Goal: Task Accomplishment & Management: Complete application form

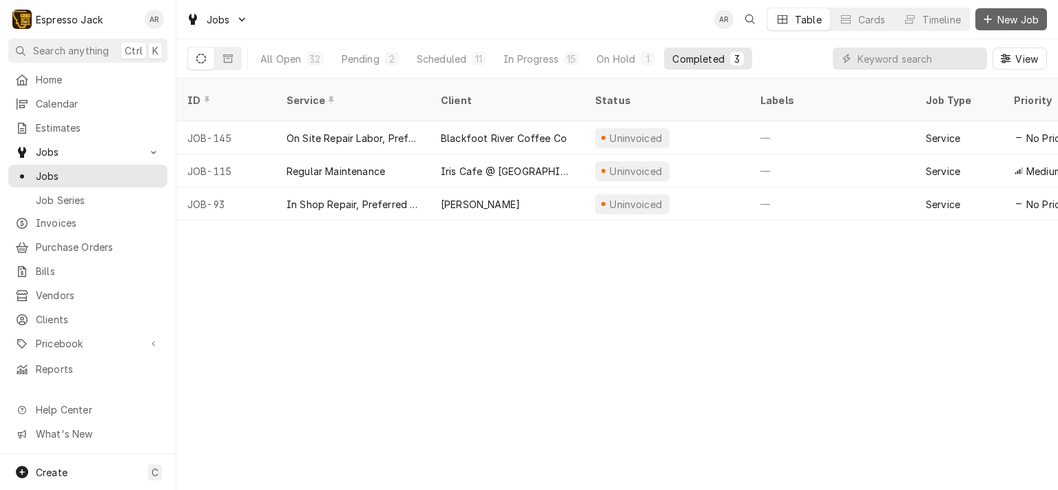
click at [1025, 21] on span "New Job" at bounding box center [1018, 19] width 47 height 14
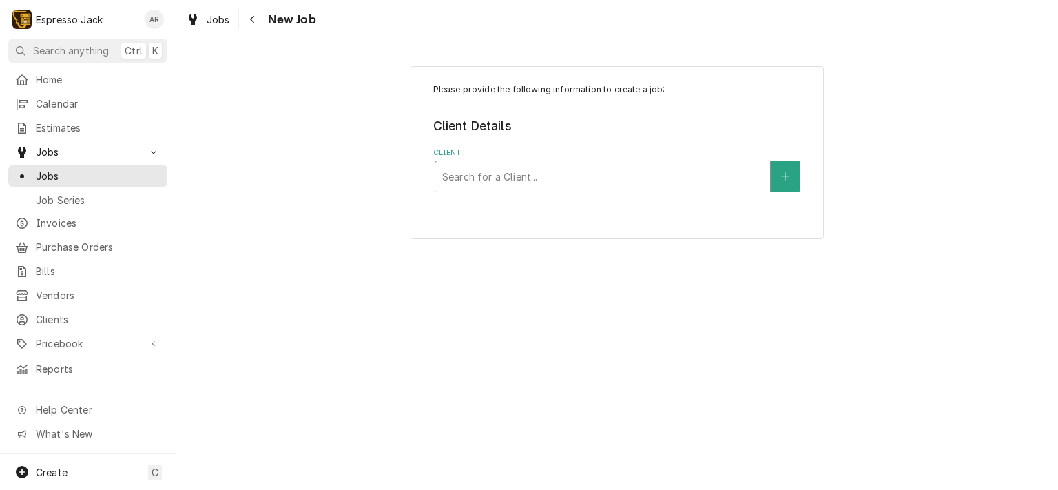
click at [565, 174] on div "Client" at bounding box center [602, 176] width 321 height 25
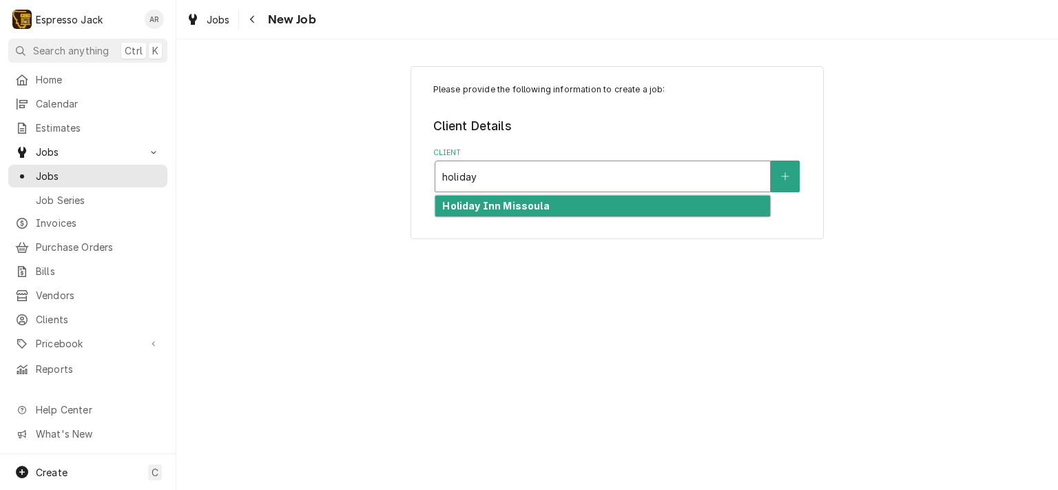
type input "holiday"
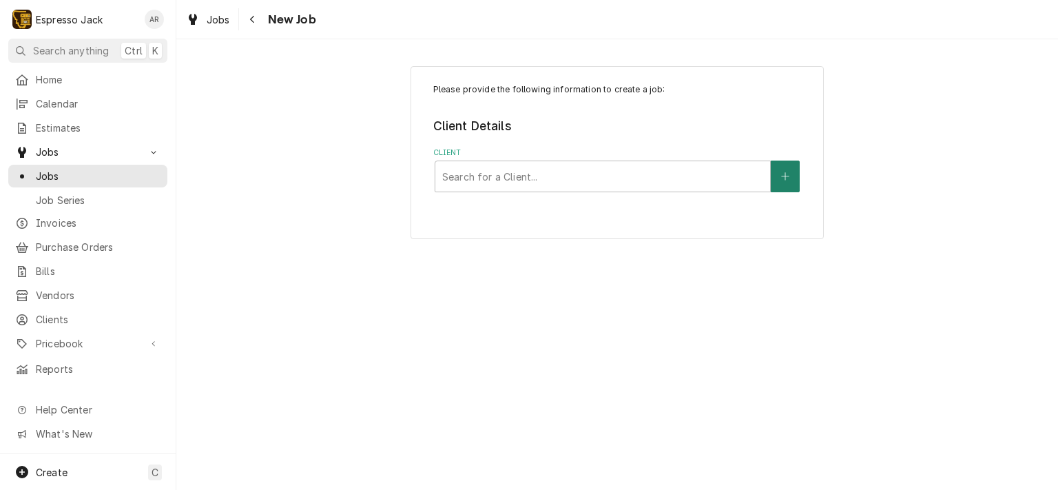
click at [785, 172] on icon "Create New Client" at bounding box center [785, 177] width 8 height 10
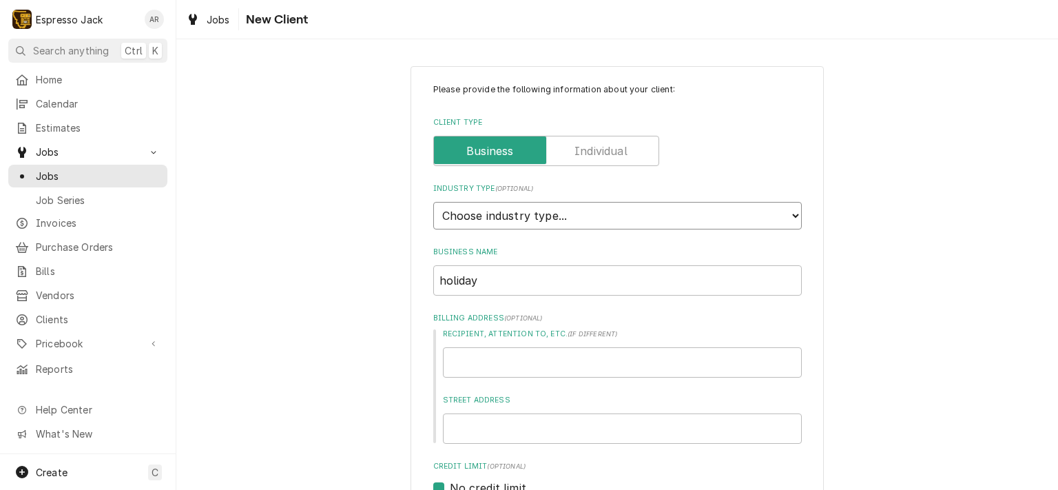
select select "2"
click at [433, 202] on select "Choose industry type... Residential Commercial Industrial Government" at bounding box center [617, 216] width 369 height 28
drag, startPoint x: 482, startPoint y: 280, endPoint x: 382, endPoint y: 263, distance: 101.2
click at [382, 263] on div "Please provide the following information about your client: Client Type Industr…" at bounding box center [617, 480] width 882 height 853
type textarea "x"
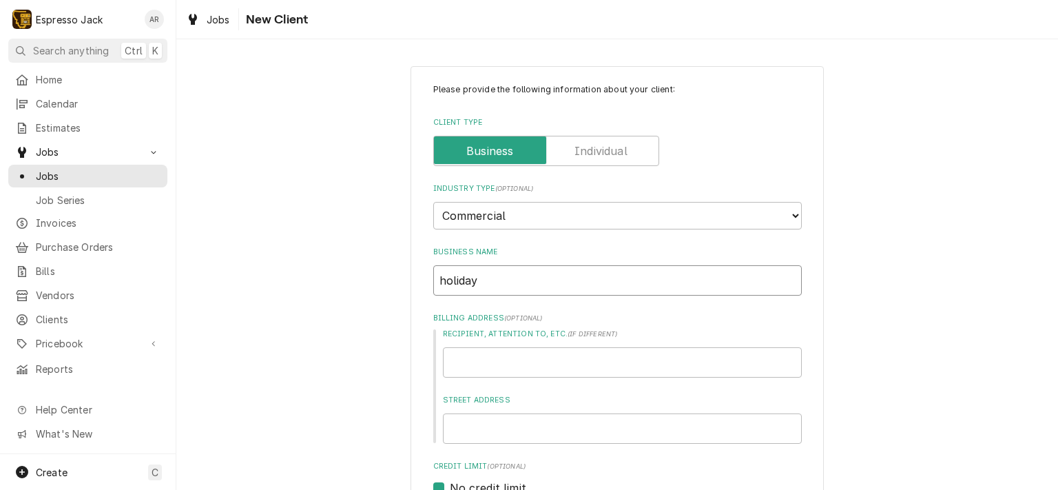
type input "D"
type textarea "x"
type input "Da"
type textarea "x"
type input "Day"
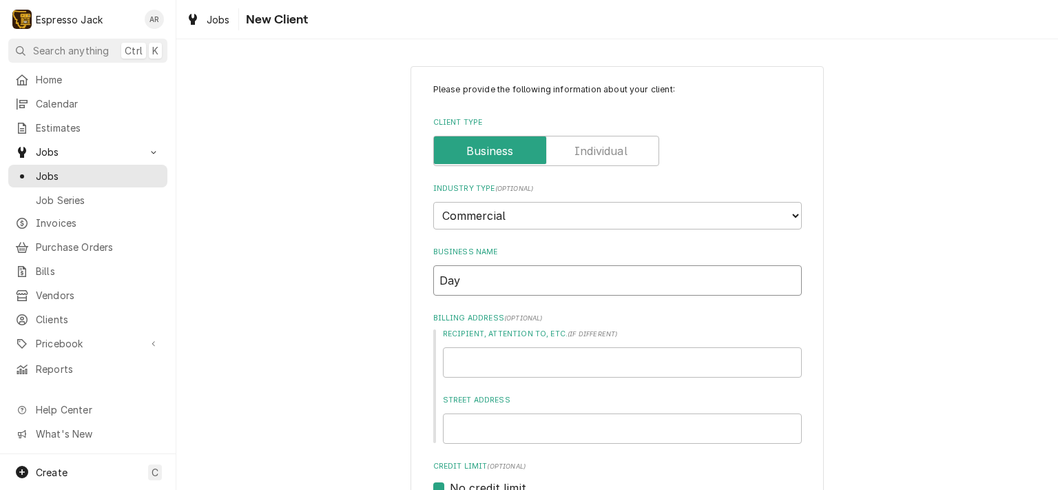
type textarea "x"
type input "Dayb"
type textarea "x"
type input "Daybr"
type textarea "x"
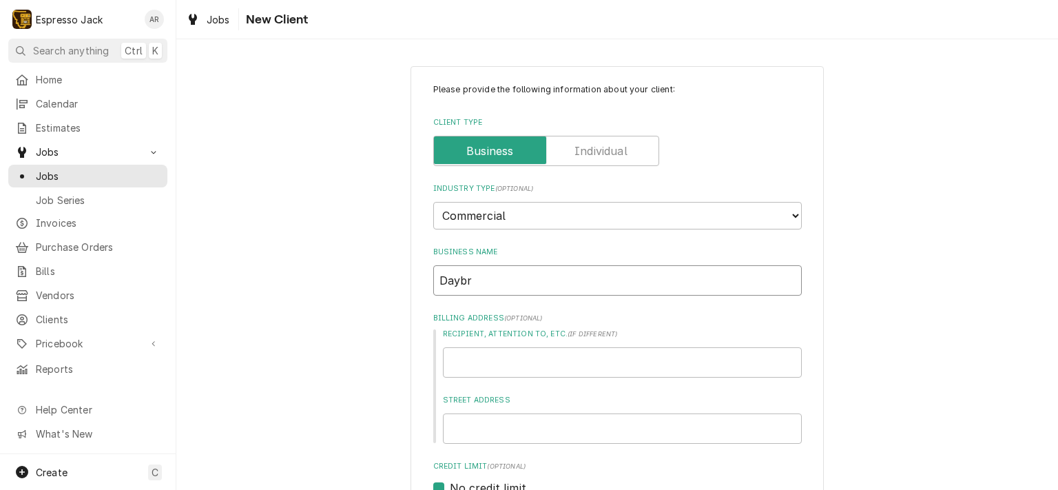
type input "Daybre"
type textarea "x"
type input "Daybrea"
type textarea "x"
type input "Daybreak"
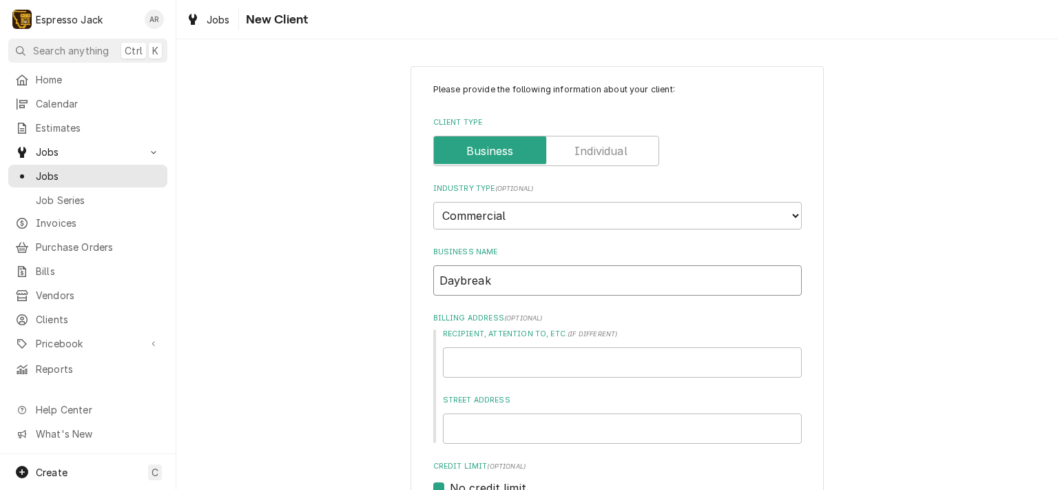
type textarea "x"
type input "Daybreake"
type textarea "x"
type input "Daybreaker"
type textarea "x"
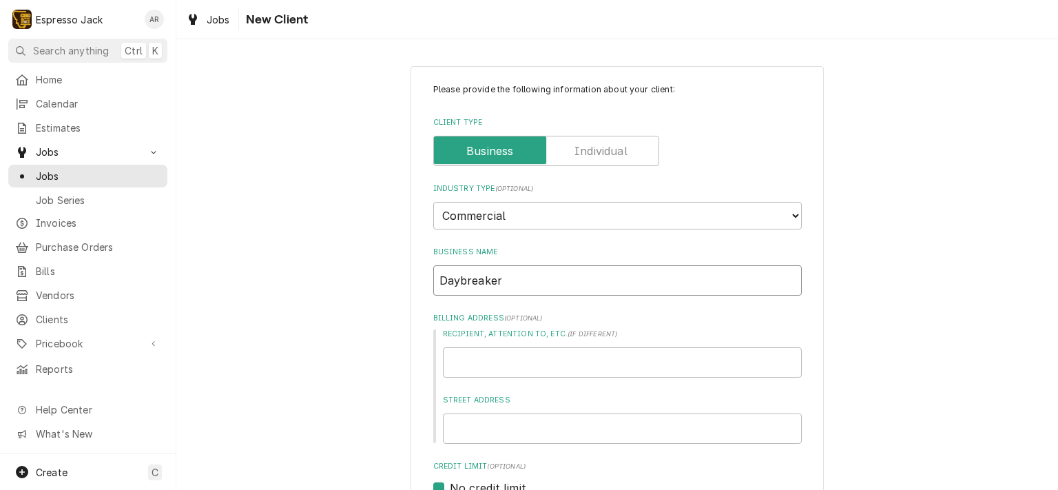
type input "Daybreakers"
type textarea "x"
type input "Daybreakers"
type textarea "x"
type input "Daybreaker"
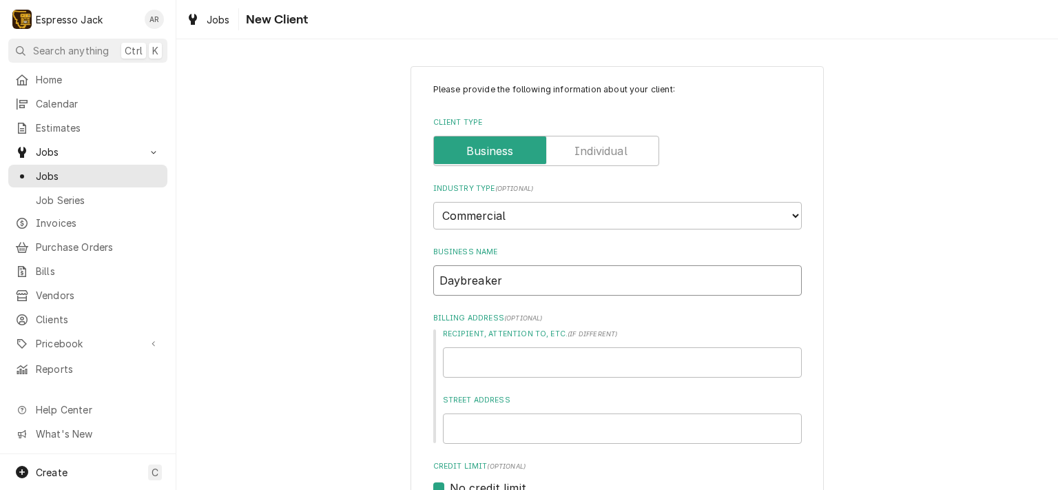
type textarea "x"
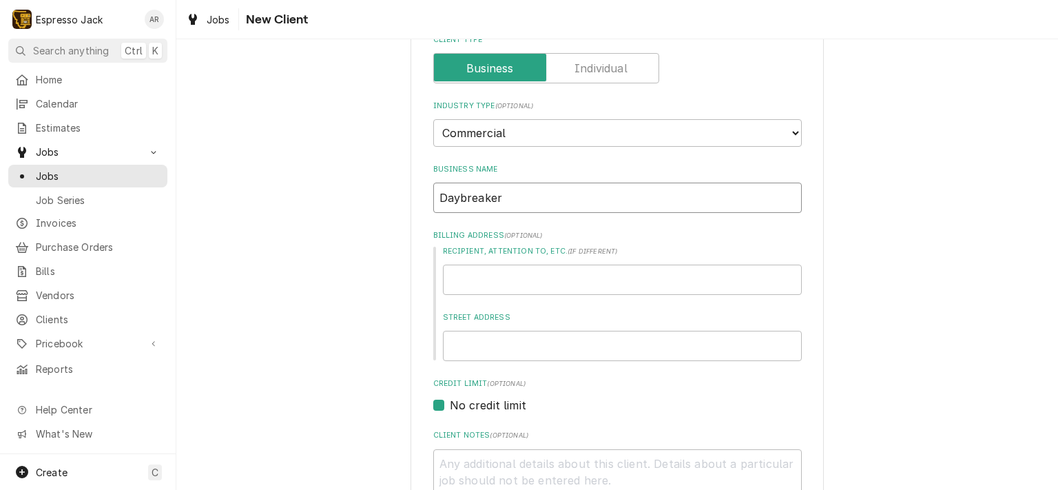
scroll to position [165, 0]
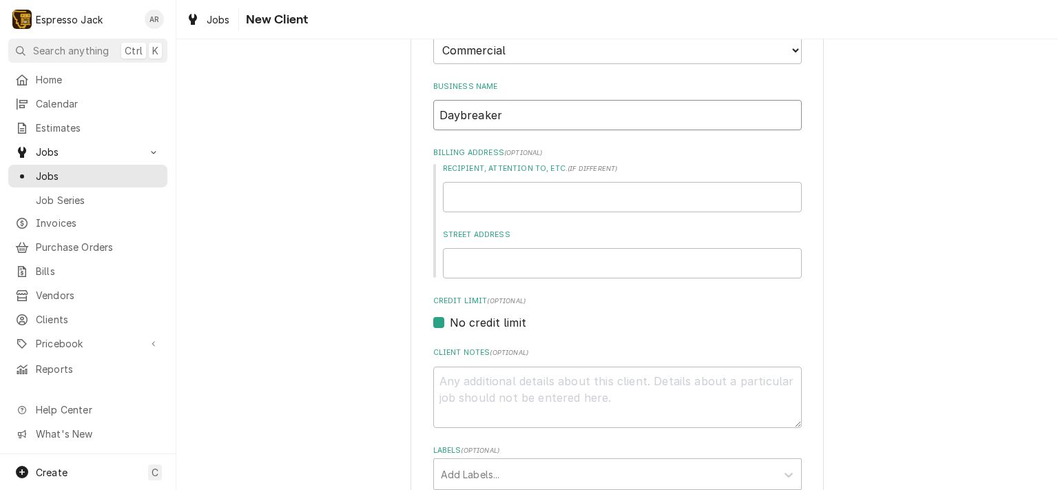
type input "Daybreaker"
click at [511, 256] on input "Street Address" at bounding box center [622, 263] width 359 height 30
type input "1"
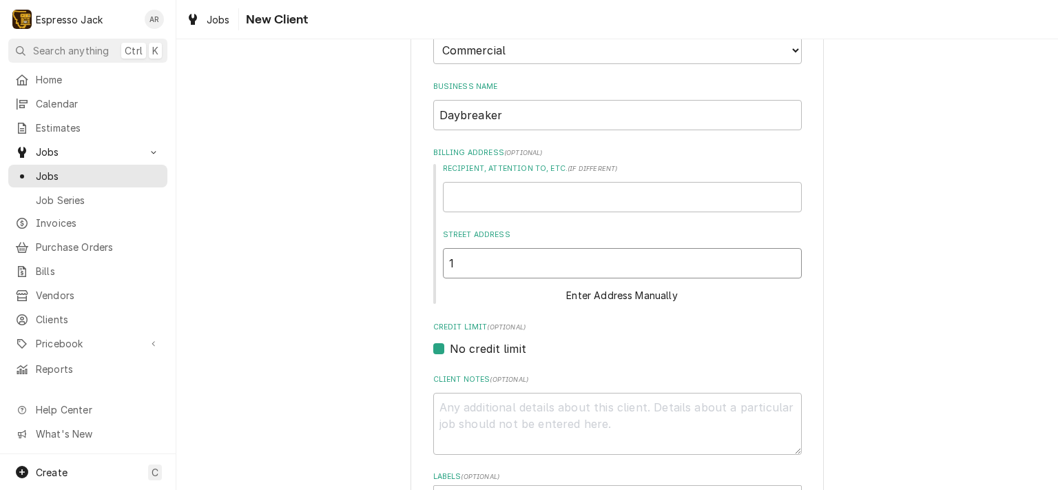
type textarea "x"
type input "10"
type textarea "x"
type input "101"
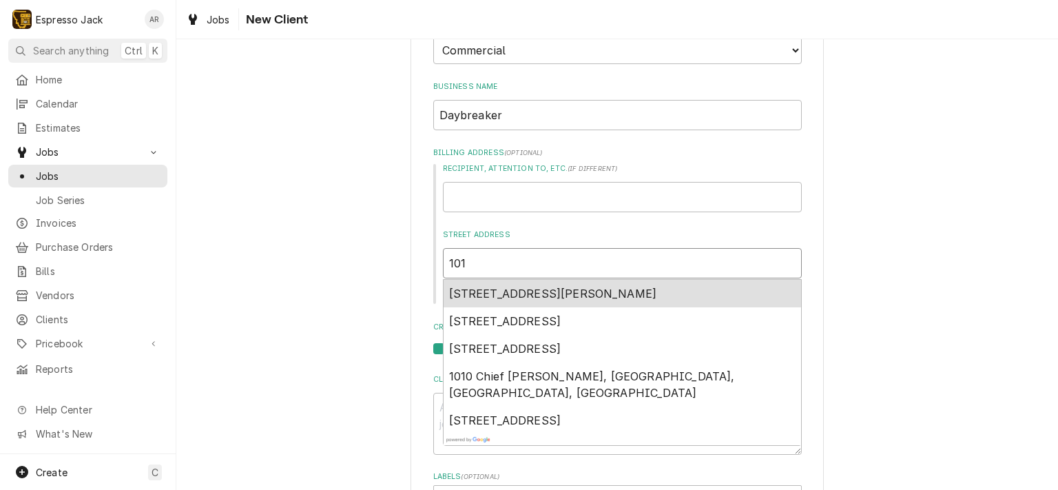
type textarea "x"
type input "101"
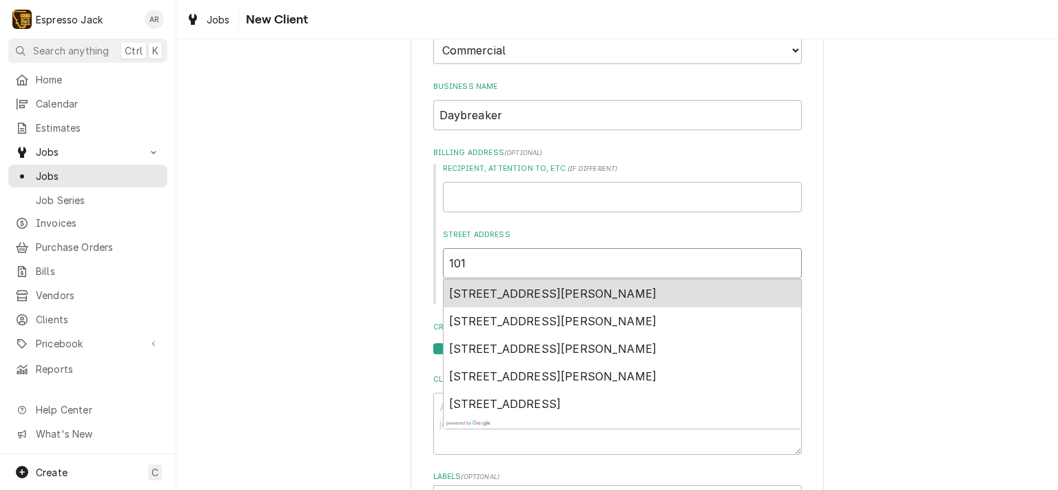
type textarea "x"
type input "101 2"
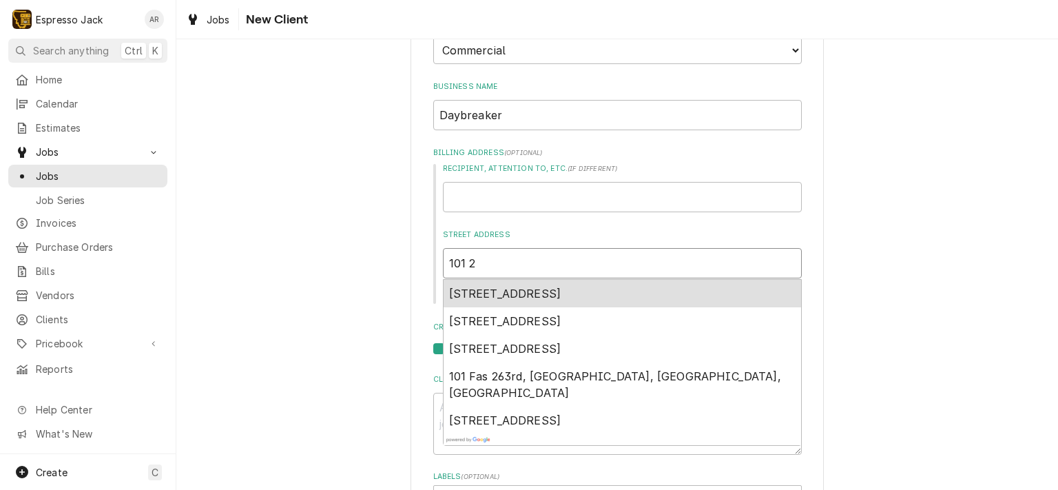
type textarea "x"
type input "101 2N"
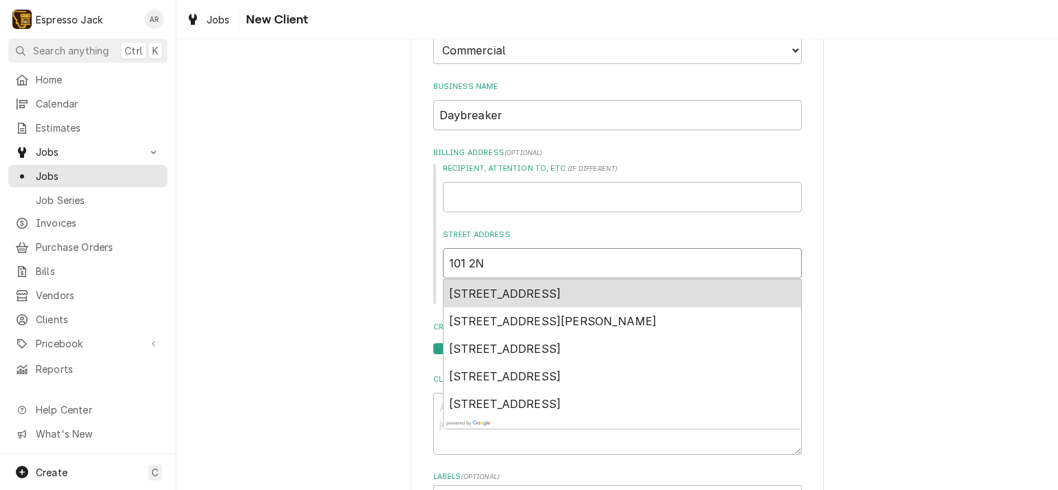
type textarea "x"
type input "101 2Nd"
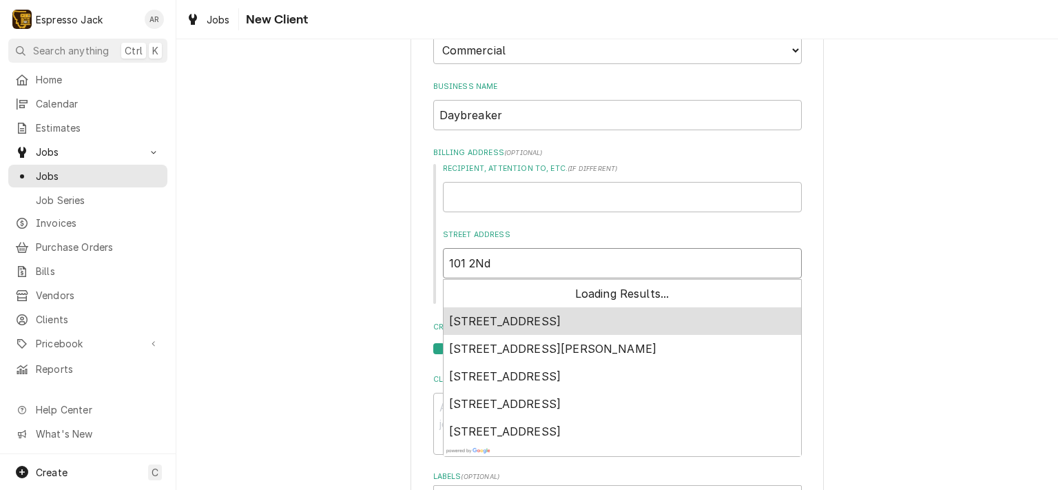
type textarea "x"
type input "101 2Nd"
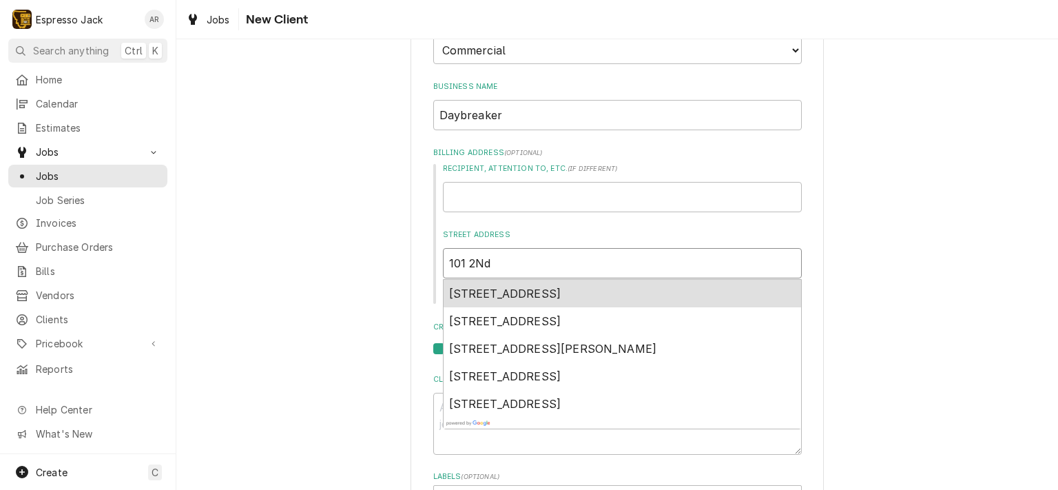
type textarea "x"
type input "101 2Nd A"
type textarea "x"
type input "101 2Nd Av"
type textarea "x"
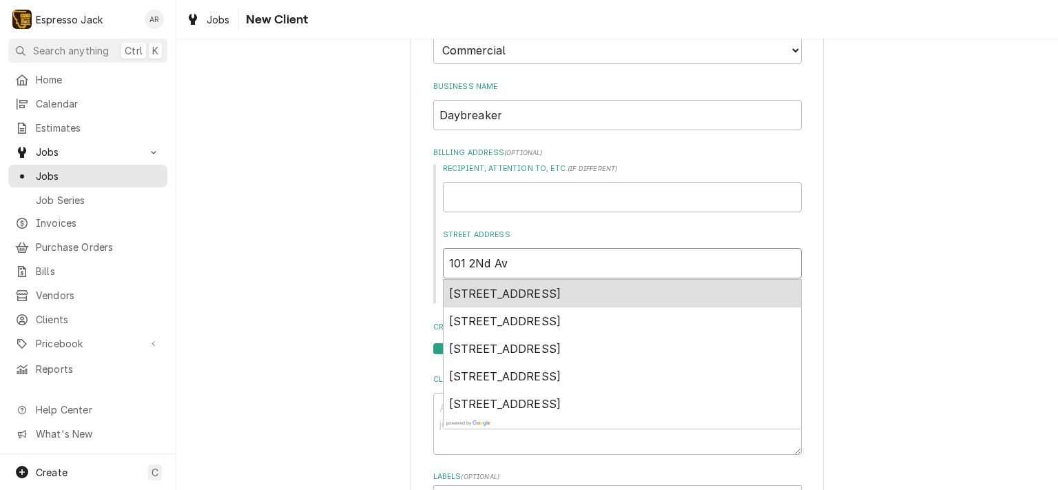
type input "[STREET_ADDRESS]"
type textarea "x"
type input "[STREET_ADDRESS]"
type textarea "x"
type input "[STREET_ADDRESS]"
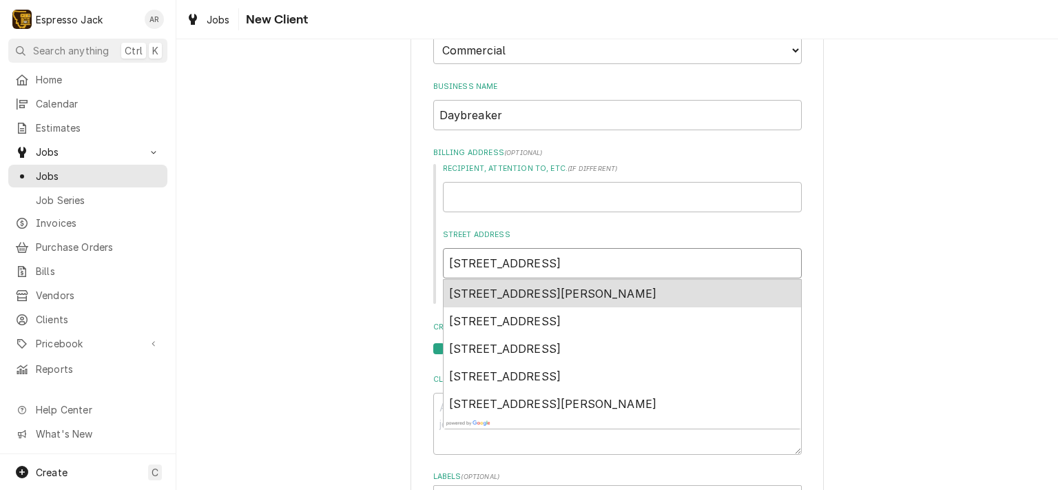
type textarea "x"
type input "[STREET_ADDRESS]"
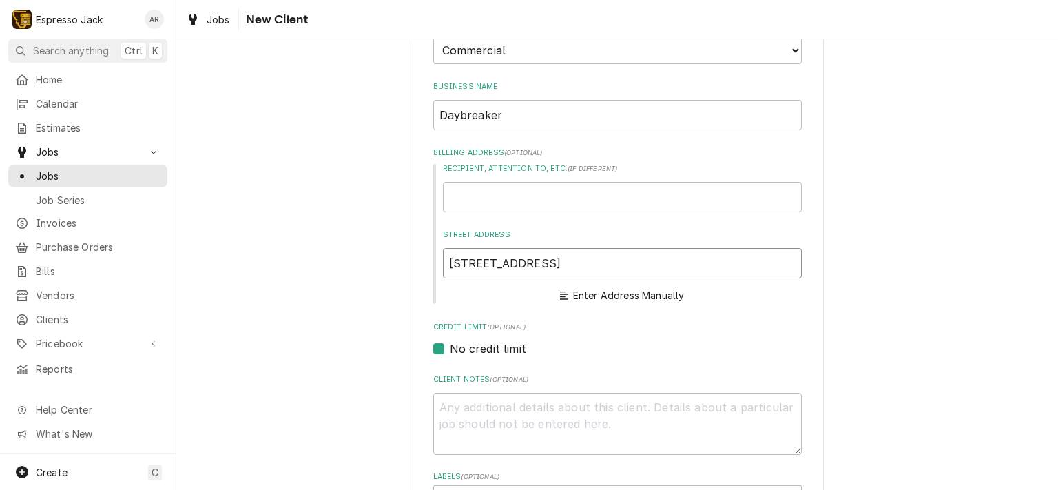
drag, startPoint x: 528, startPoint y: 264, endPoint x: 353, endPoint y: 246, distance: 176.6
click at [353, 246] on div "Please provide the following information about your client: Client Type Industr…" at bounding box center [617, 327] width 882 height 879
type textarea "x"
paste input "[STREET_ADDRESS][PERSON_NAME]"
type textarea "x"
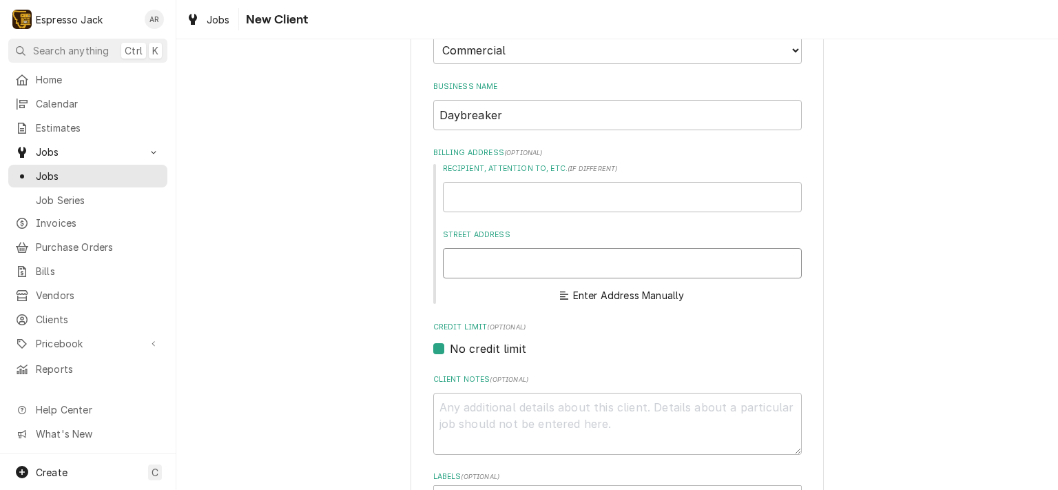
type input "[STREET_ADDRESS][PERSON_NAME]"
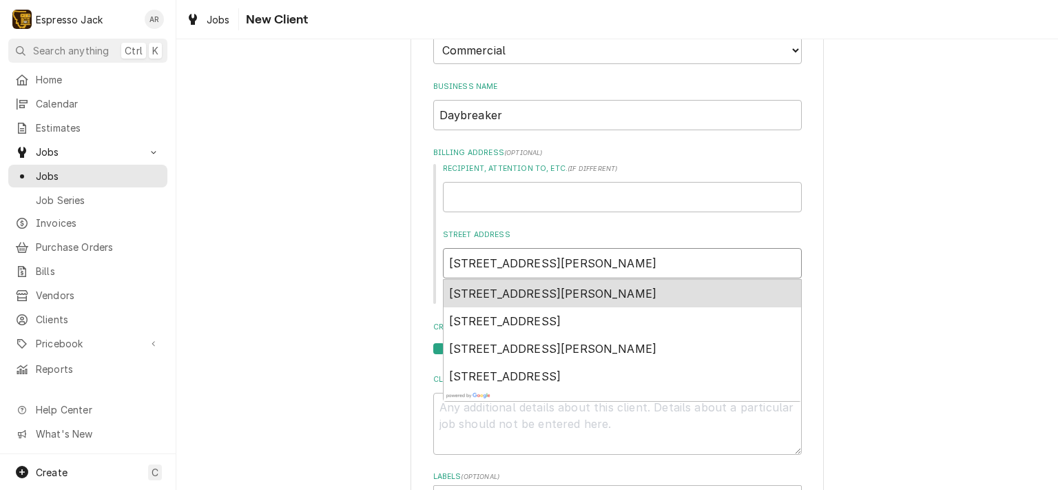
type textarea "x"
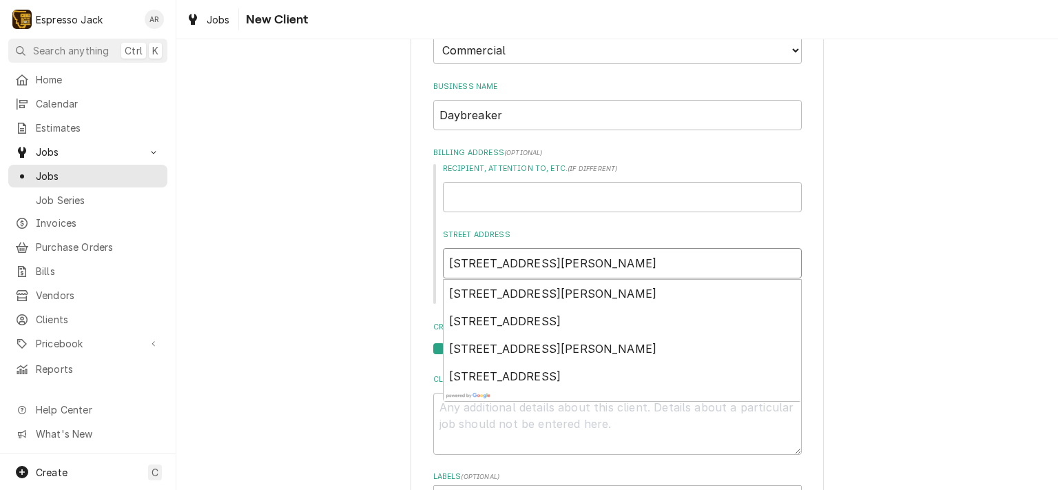
type input "[STREET_ADDRESS][PERSON_NAME]"
click at [333, 278] on div "Please provide the following information about your client: Client Type Industr…" at bounding box center [617, 327] width 882 height 879
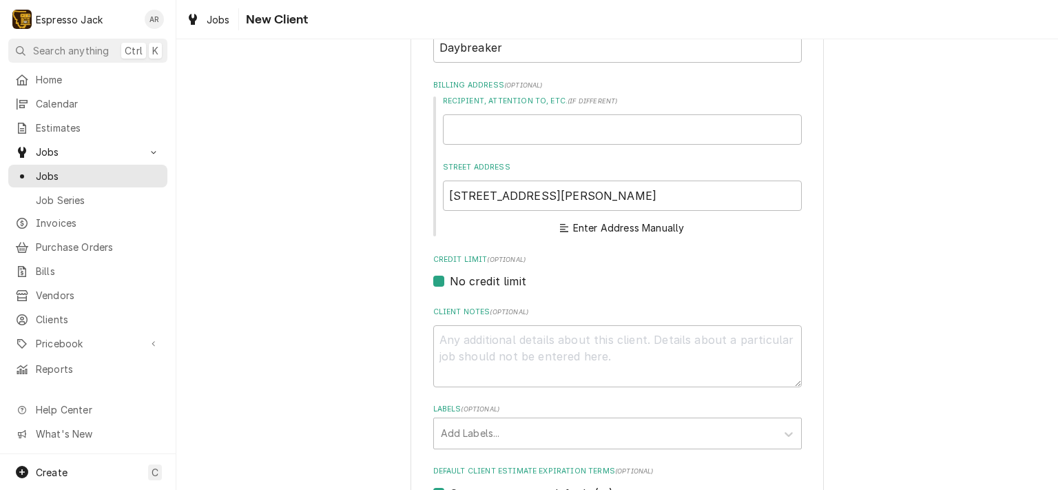
scroll to position [413, 0]
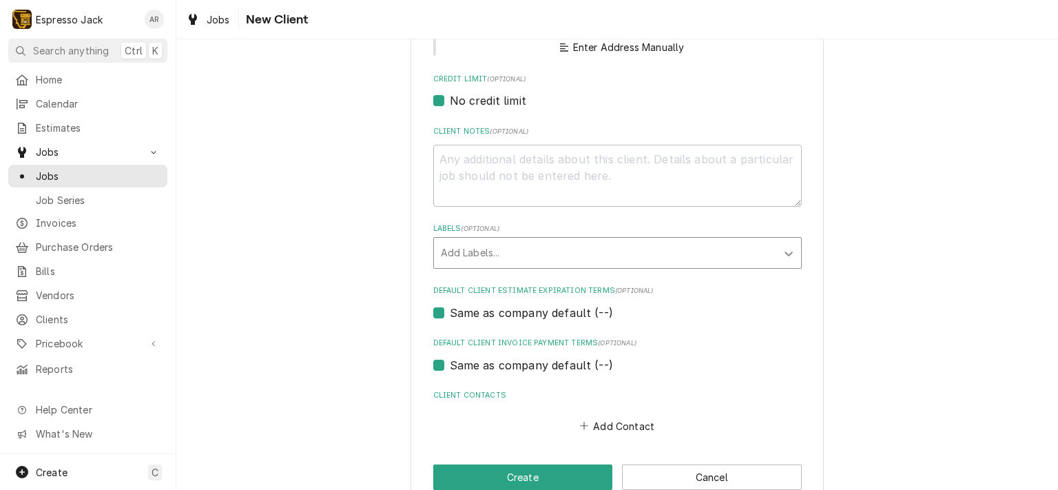
click at [785, 251] on icon "Labels" at bounding box center [789, 253] width 8 height 5
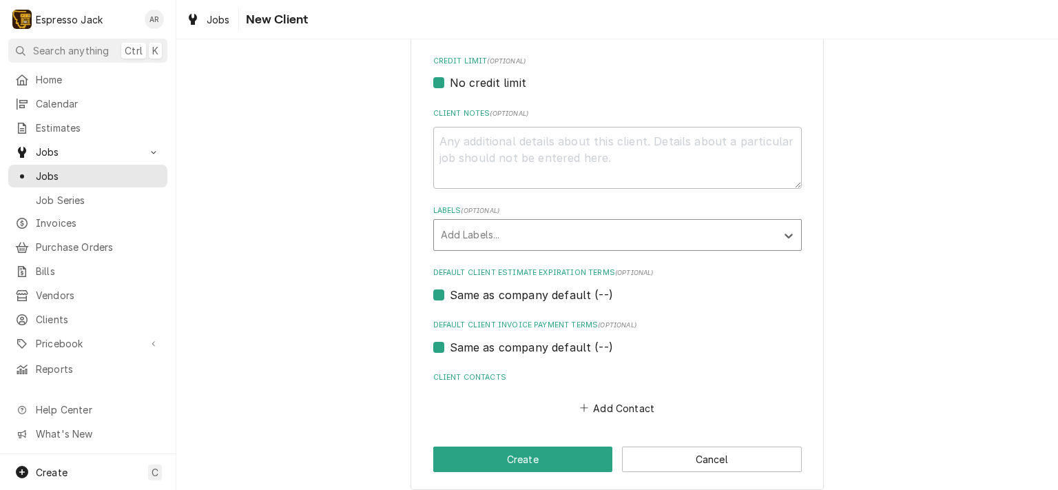
scroll to position [441, 0]
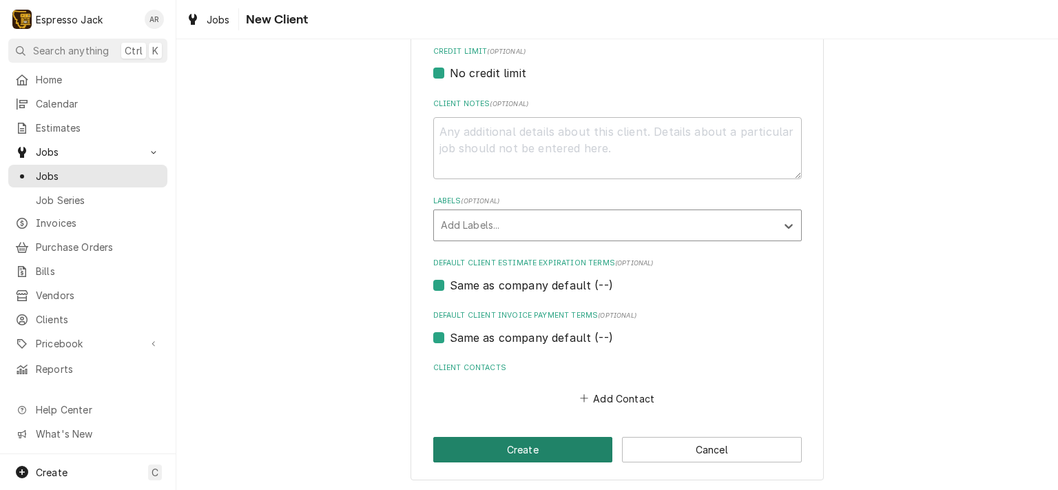
click at [533, 456] on button "Create" at bounding box center [523, 449] width 180 height 25
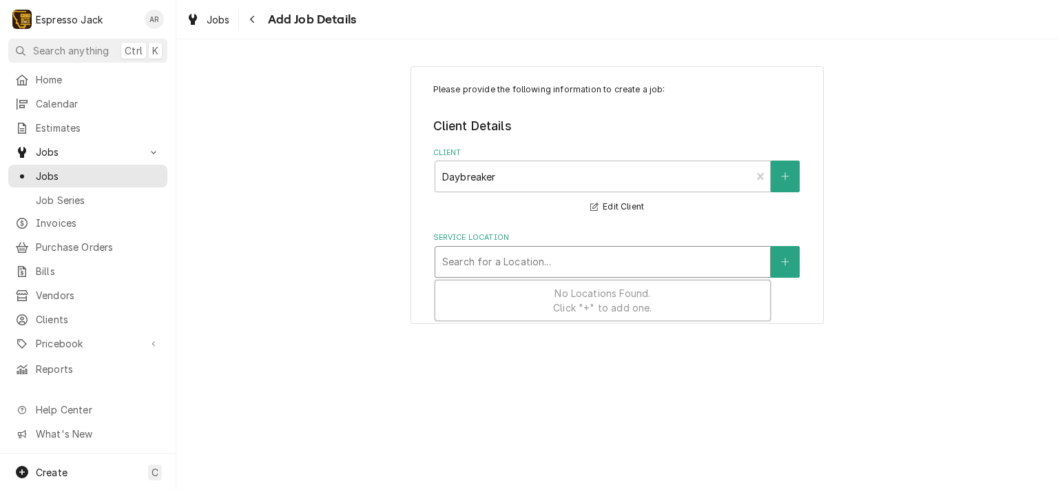
click at [659, 267] on div "Service Location" at bounding box center [602, 261] width 321 height 25
click at [786, 258] on icon "Create New Location" at bounding box center [785, 262] width 8 height 10
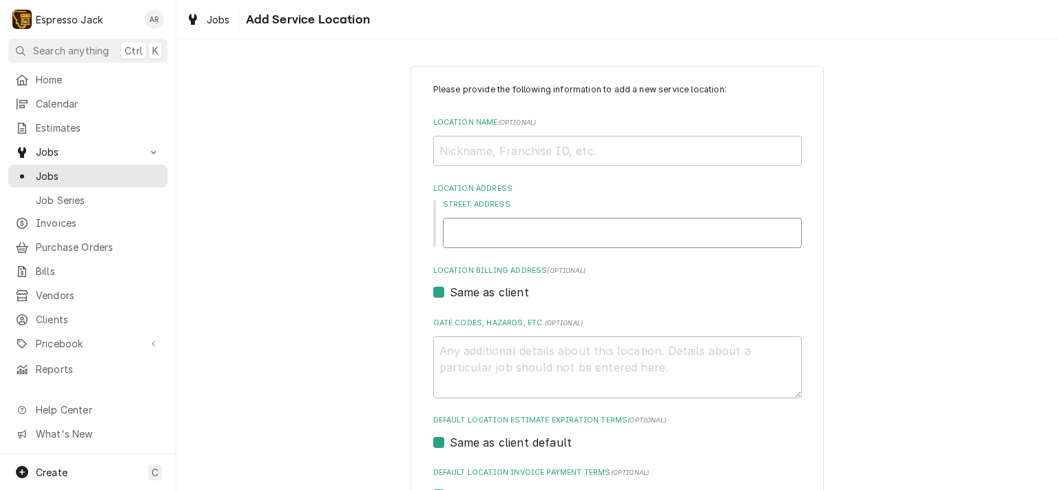
click at [491, 234] on input "Street Address" at bounding box center [622, 233] width 359 height 30
paste input "[STREET_ADDRESS][PERSON_NAME]"
type textarea "x"
type input "[STREET_ADDRESS][PERSON_NAME]"
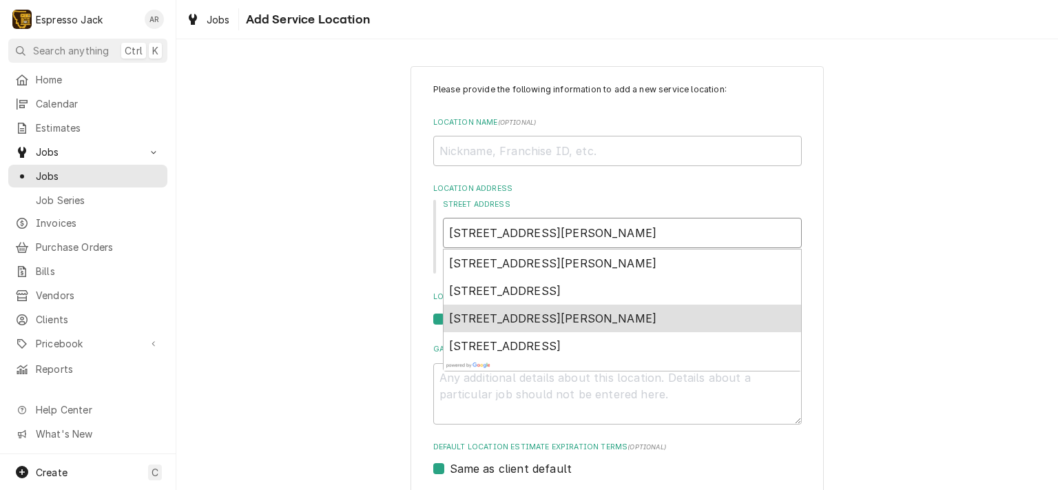
type textarea "x"
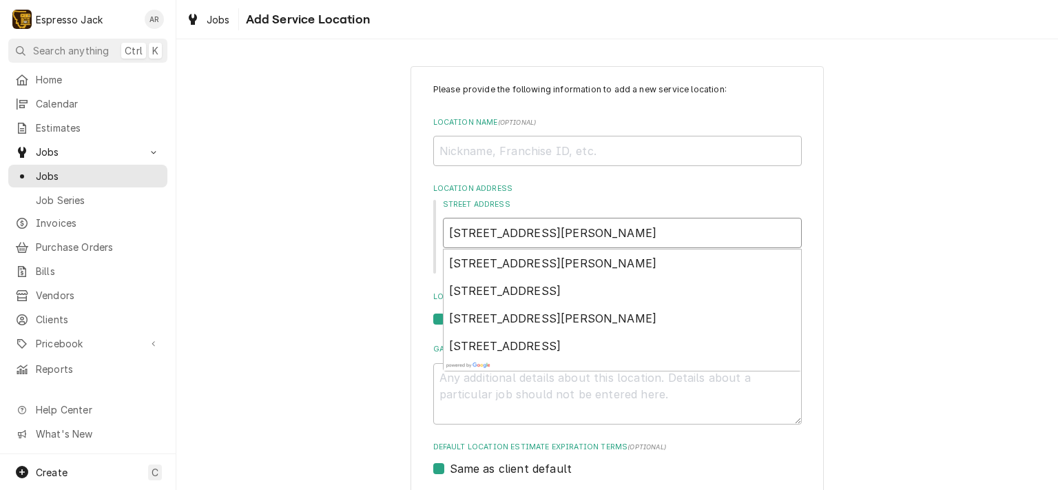
type input "[STREET_ADDRESS][PERSON_NAME]"
click at [395, 242] on div "Please provide the following information to add a new service location: Locatio…" at bounding box center [617, 364] width 882 height 621
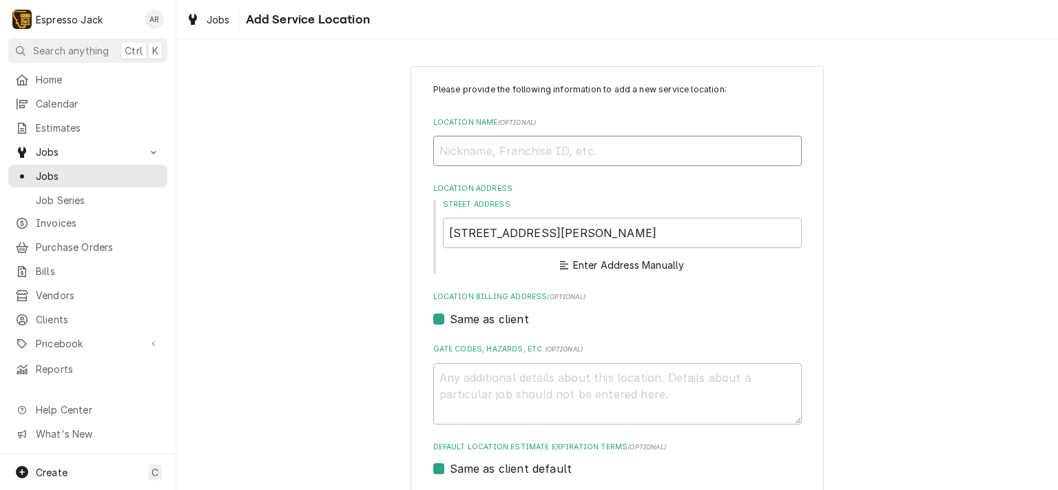
click at [499, 152] on input "Location Name ( optional )" at bounding box center [617, 151] width 369 height 30
type textarea "x"
type input "D"
type textarea "x"
type input "Da"
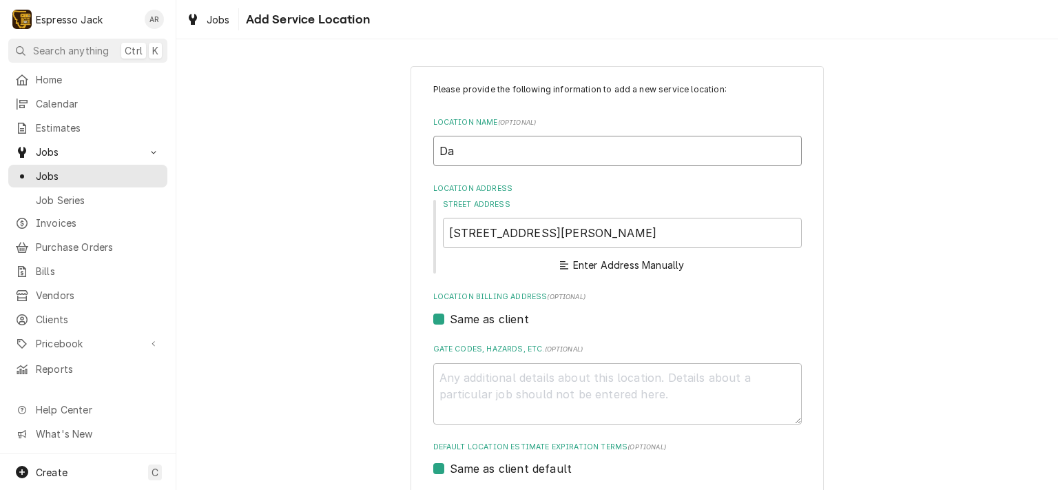
type textarea "x"
type input "Day"
type textarea "x"
type input "Dayb"
type textarea "x"
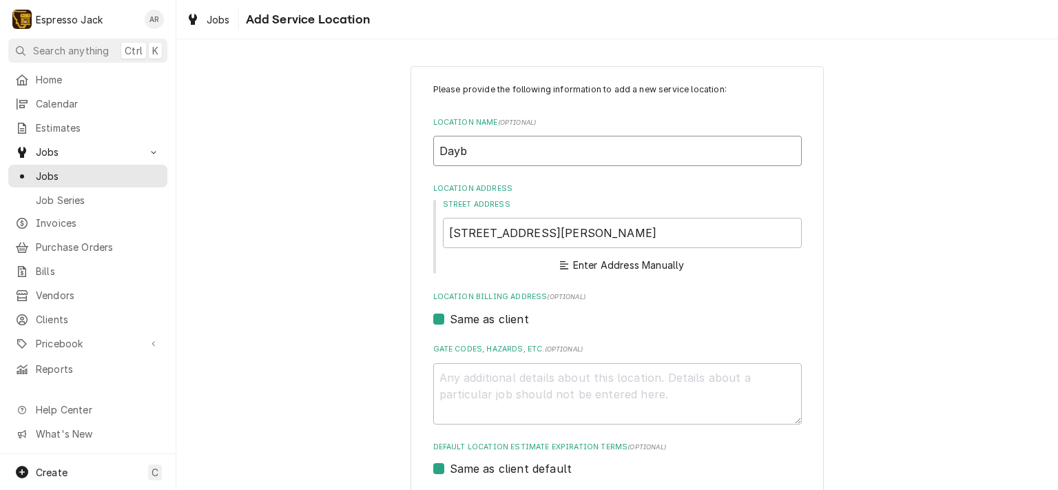
type input "Daybr"
type textarea "x"
type input "Daybre"
type textarea "x"
type input "Daybrea"
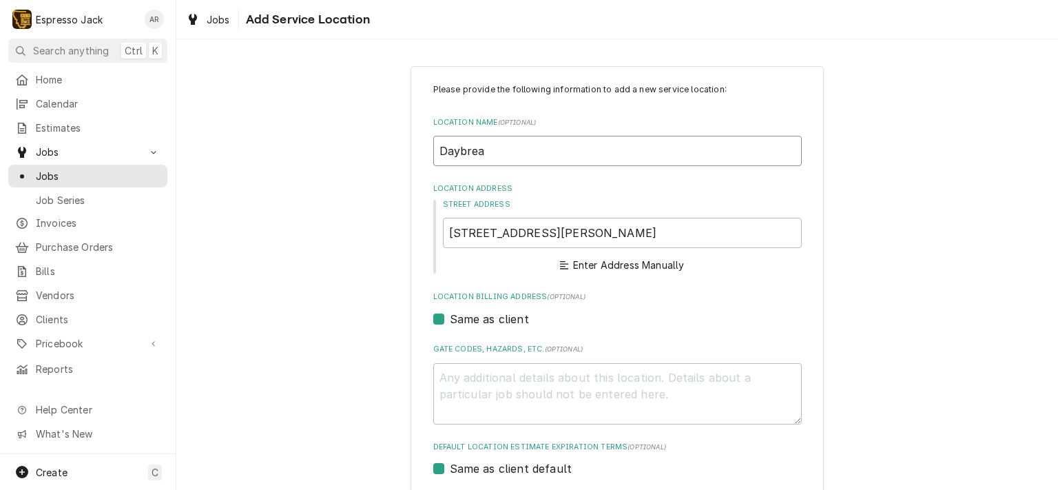
type textarea "x"
type input "Daybreak"
type textarea "x"
type input "Daybreake"
type textarea "x"
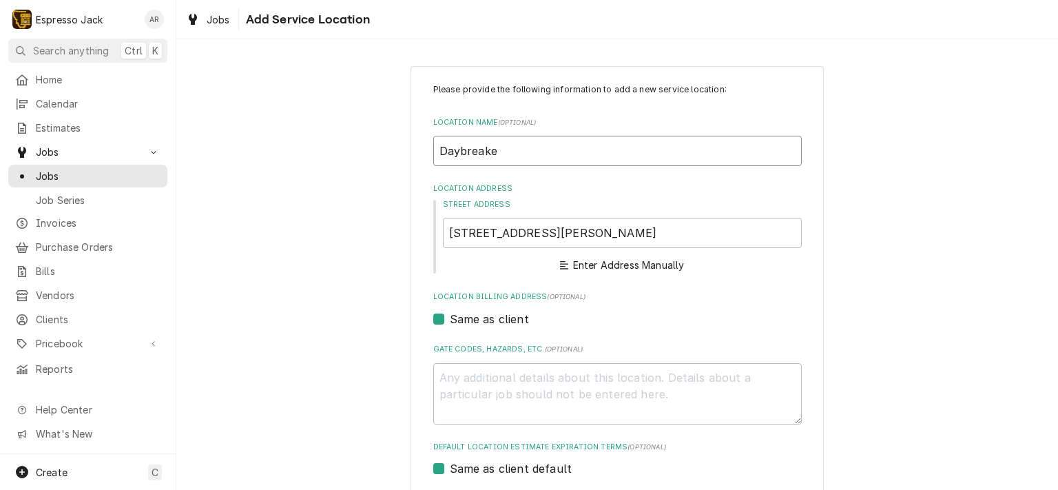
type input "Daybreaker"
type textarea "x"
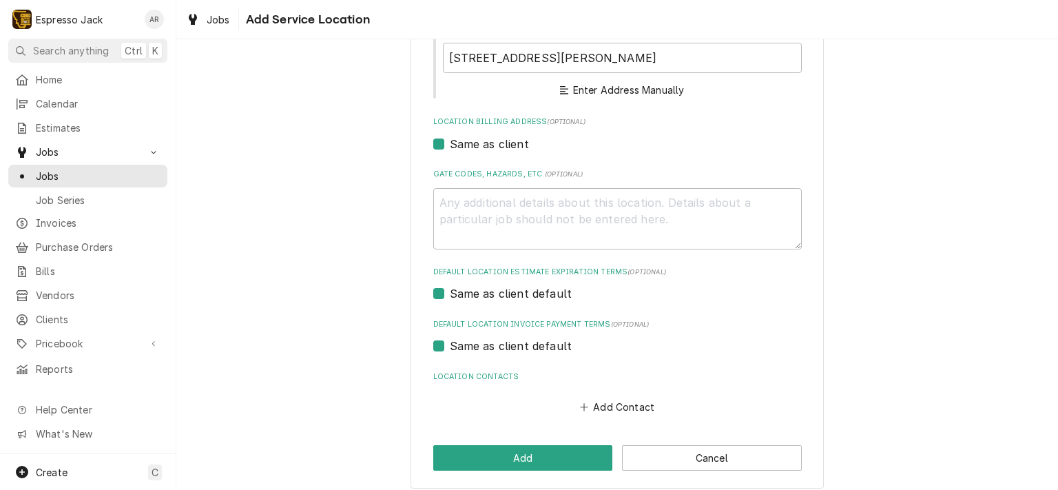
scroll to position [185, 0]
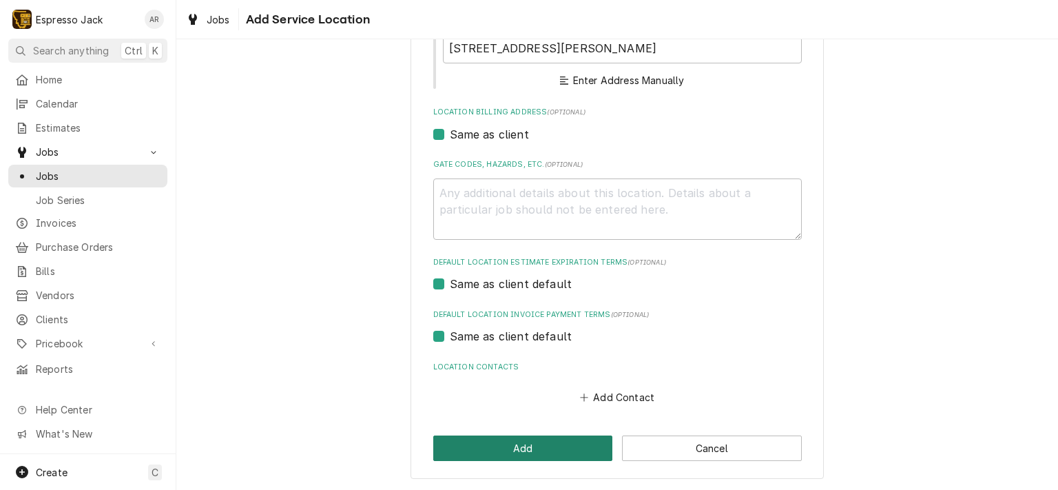
type input "Daybreaker"
click at [525, 448] on button "Add" at bounding box center [523, 447] width 180 height 25
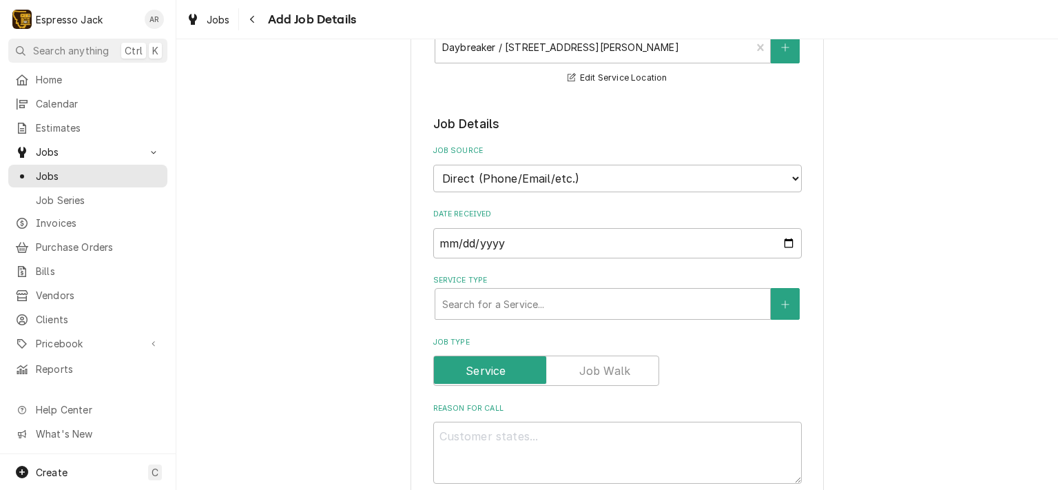
scroll to position [248, 0]
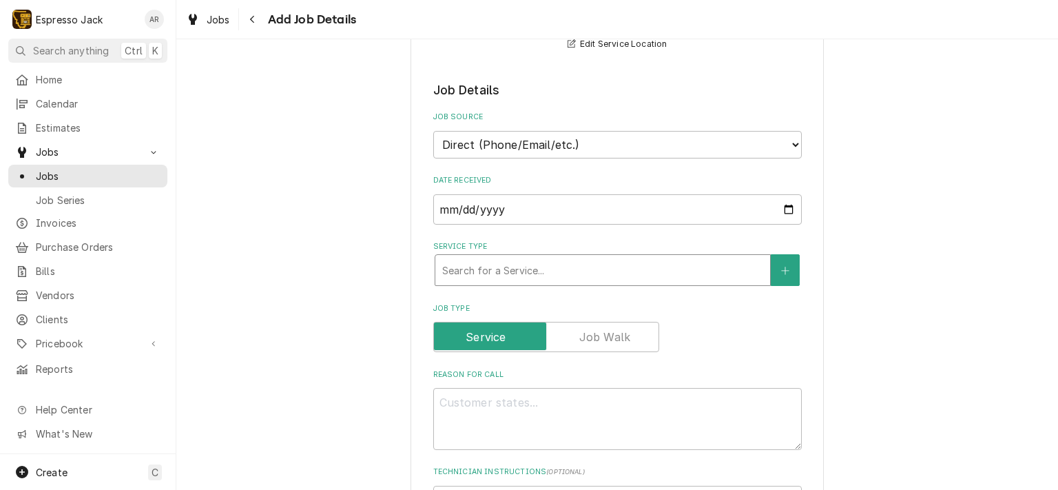
click at [566, 269] on div "Service Type" at bounding box center [602, 270] width 321 height 25
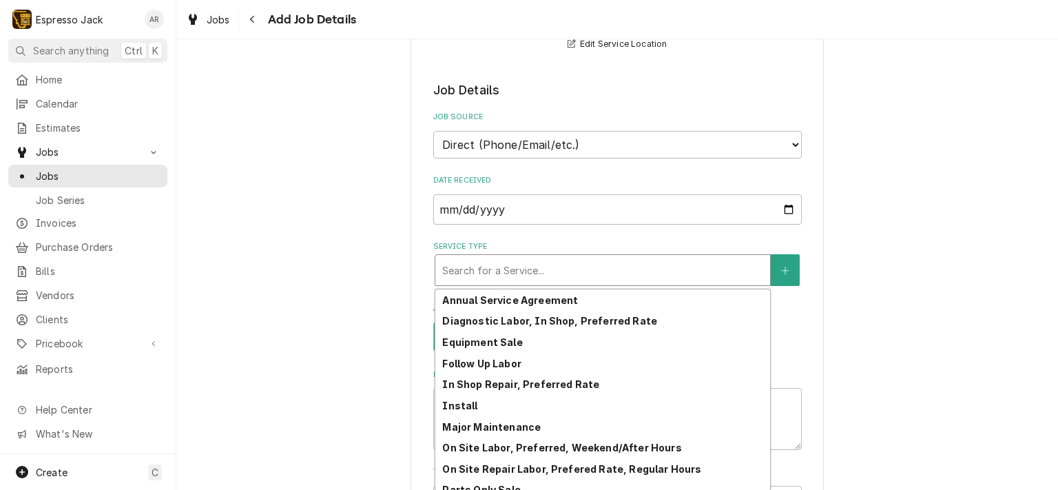
scroll to position [72, 0]
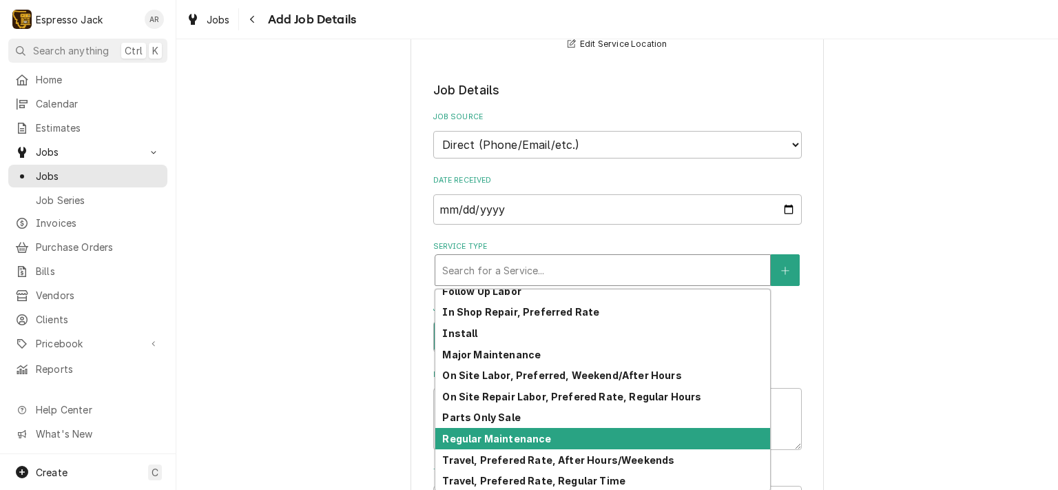
click at [530, 434] on strong "Regular Maintenance" at bounding box center [496, 439] width 109 height 12
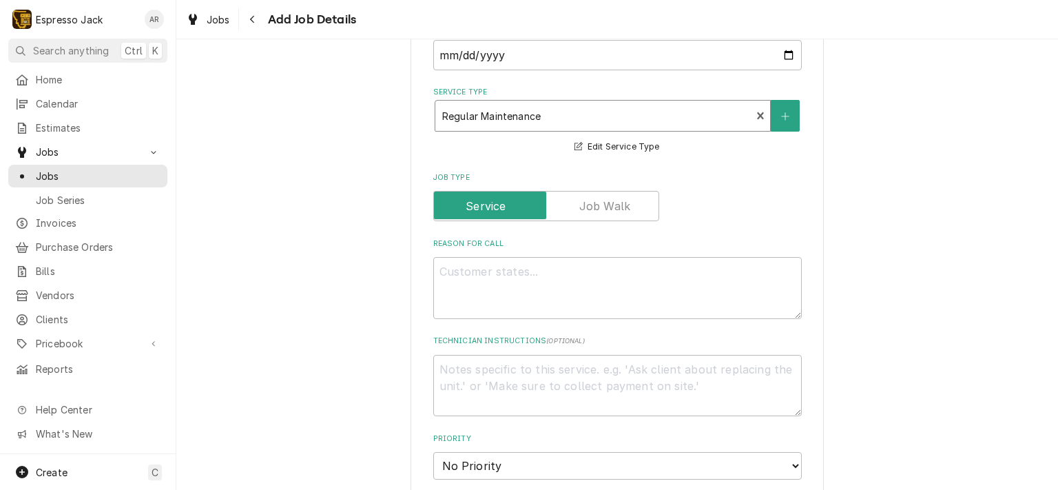
scroll to position [413, 0]
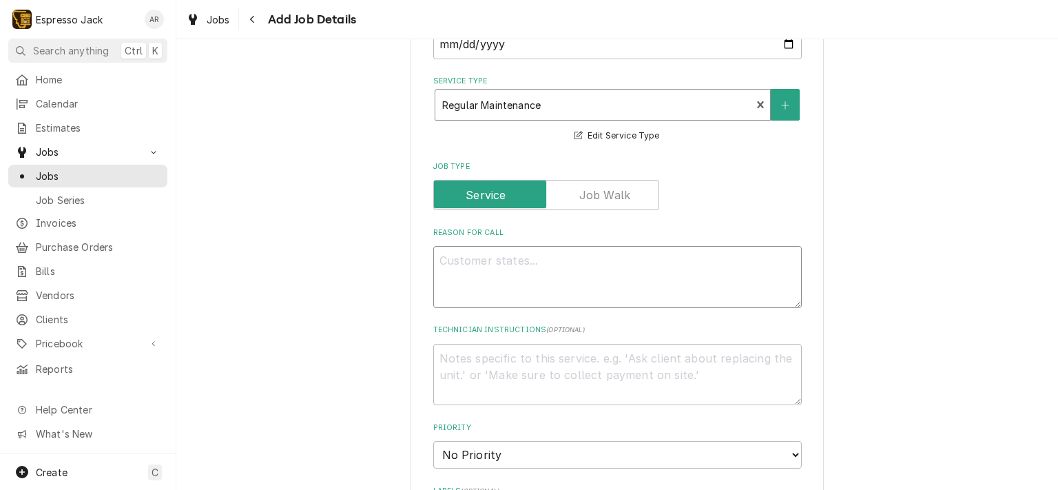
click at [479, 261] on textarea "Reason For Call" at bounding box center [617, 277] width 369 height 62
type textarea "x"
type textarea "W"
type textarea "x"
type textarea "Wa"
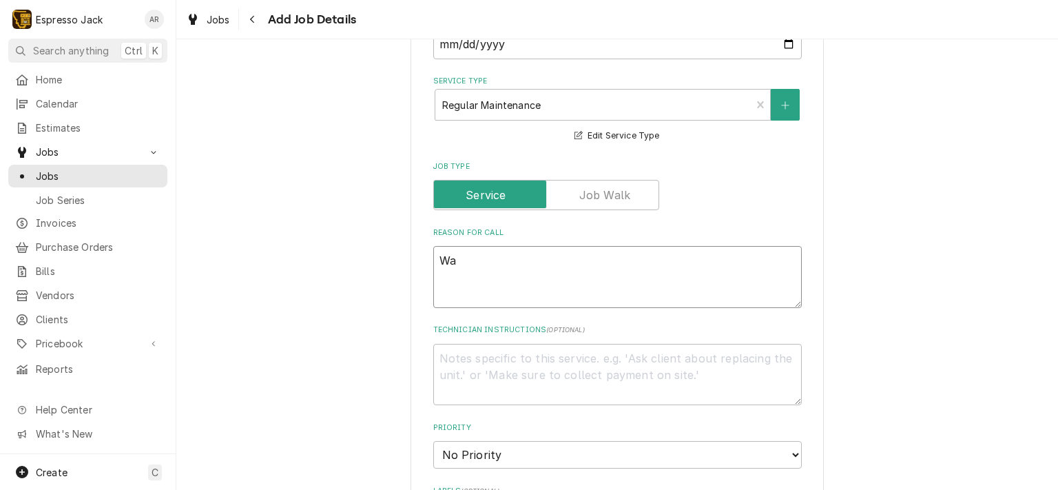
type textarea "x"
type textarea "Wat"
type textarea "x"
type textarea "Wate"
type textarea "x"
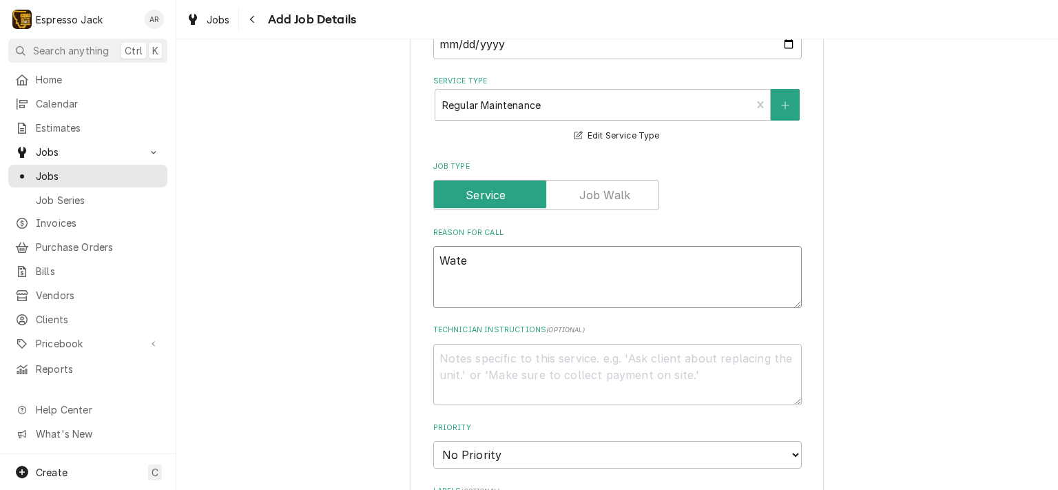
type textarea "Water"
type textarea "x"
type textarea "Water"
type textarea "x"
type textarea "Water f"
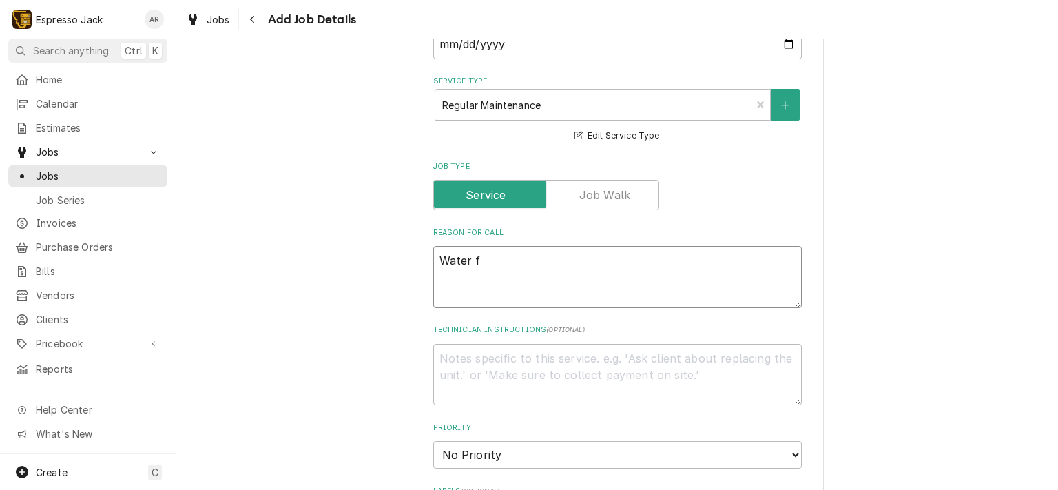
type textarea "x"
type textarea "Water fi"
type textarea "x"
type textarea "Water fil"
type textarea "x"
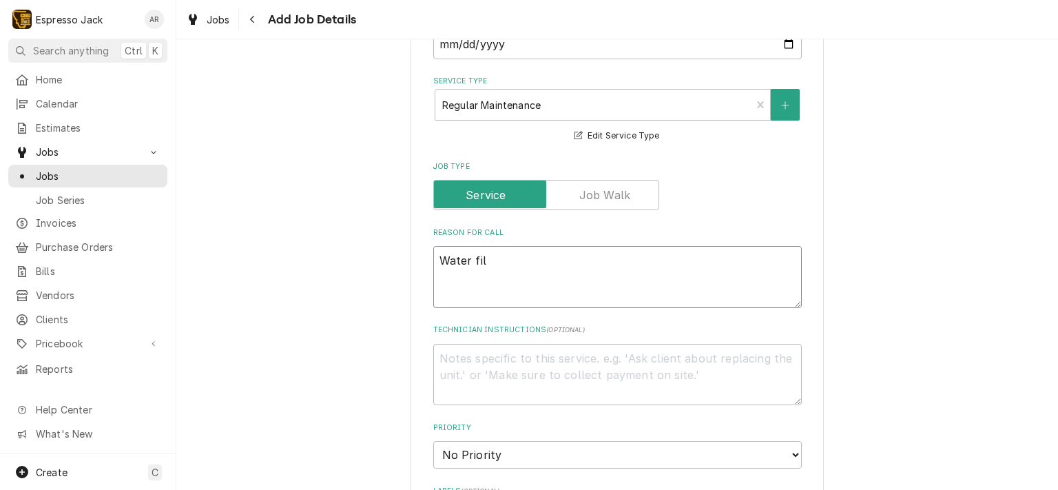
type textarea "Water filt"
type textarea "x"
type textarea "Water filte"
type textarea "x"
type textarea "Water filter"
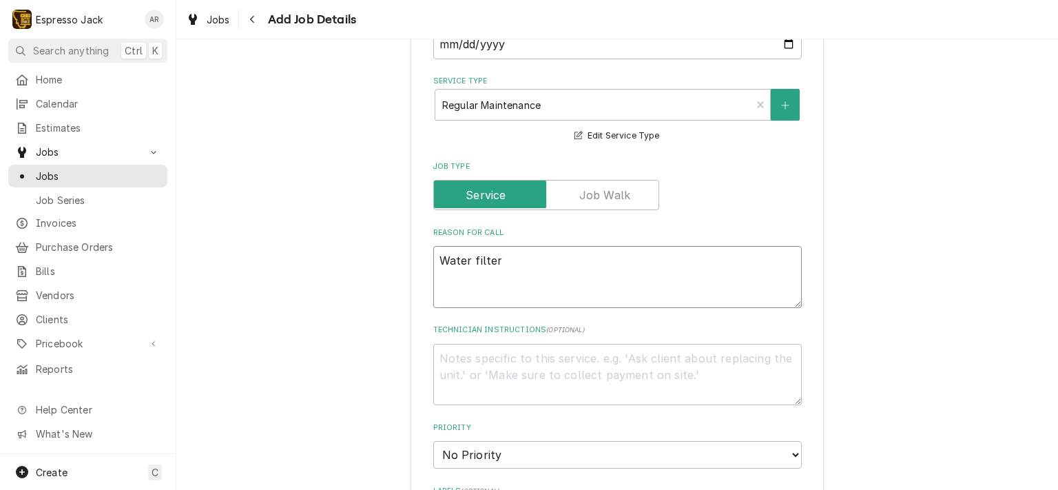
type textarea "x"
type textarea "Water filter"
click at [433, 258] on textarea "Water filter" at bounding box center [617, 277] width 369 height 62
type textarea "x"
type textarea "rWater filter"
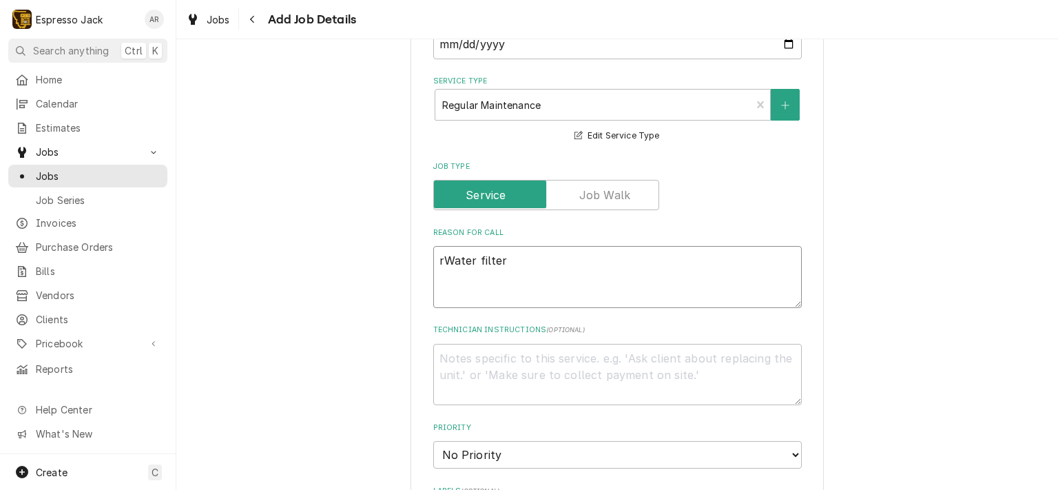
type textarea "x"
type textarea "reWater filter"
type textarea "x"
type textarea "repWater filter"
type textarea "x"
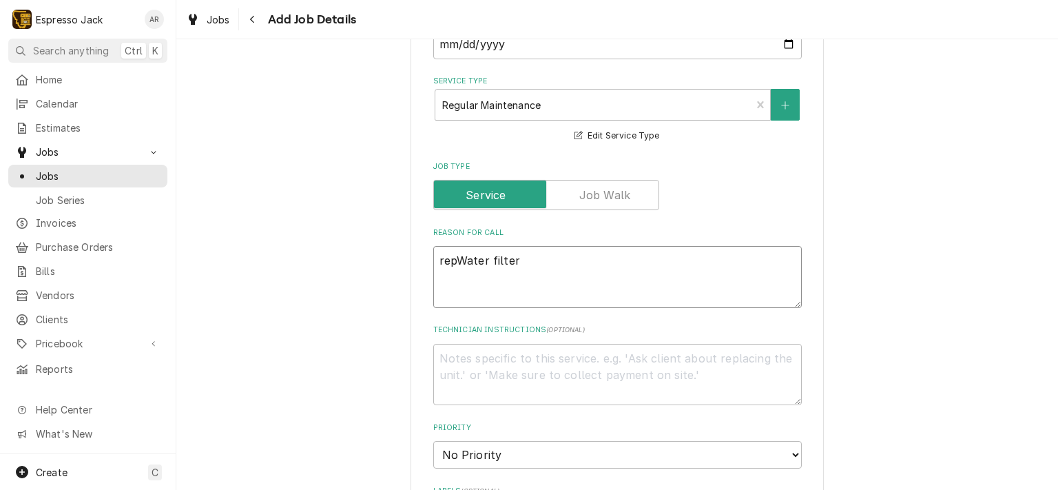
type textarea "replWater filter"
type textarea "x"
type textarea "replaWater filter"
type textarea "x"
type textarea "replacWater filter"
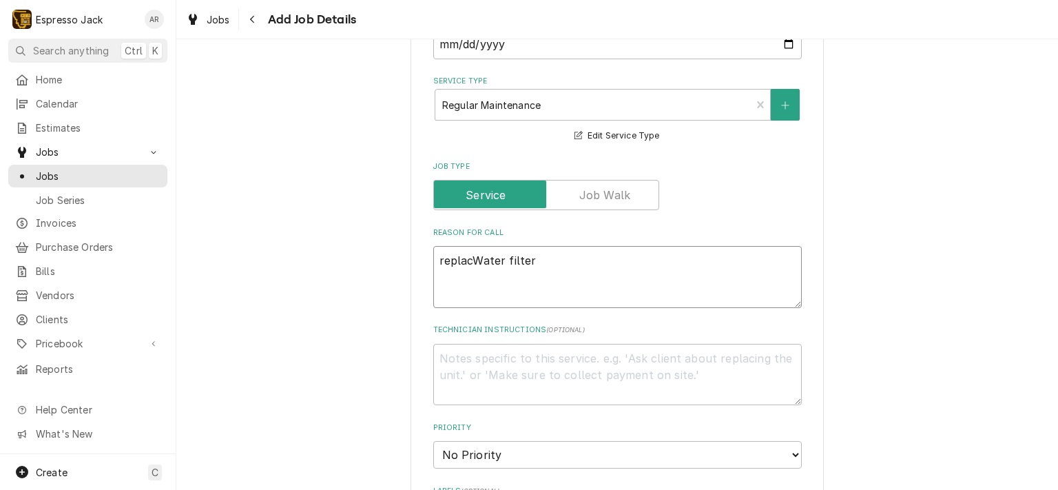
type textarea "x"
type textarea "replaceWater filter"
type textarea "x"
type textarea "replace Water filter"
type textarea "x"
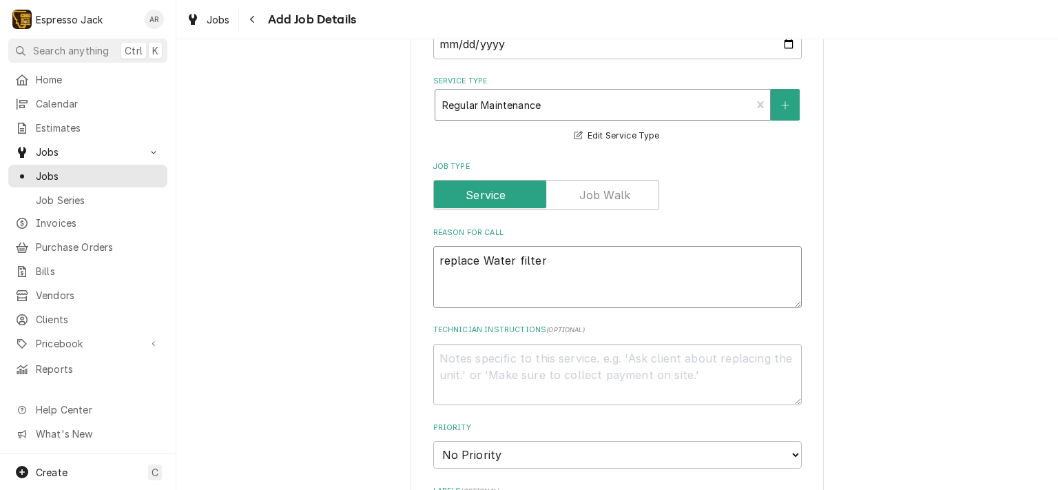
type textarea "replace Water filter"
click at [716, 106] on div "Service Type" at bounding box center [593, 104] width 302 height 25
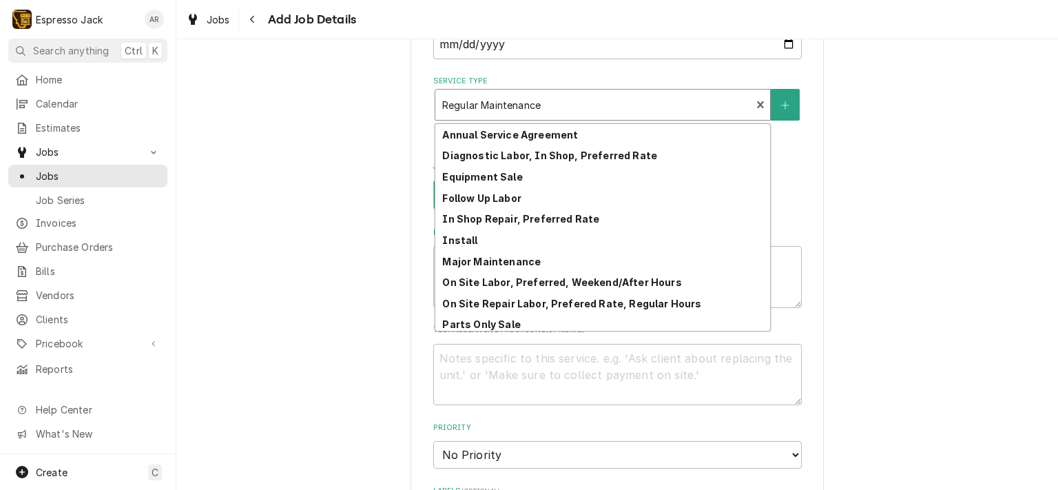
scroll to position [68, 0]
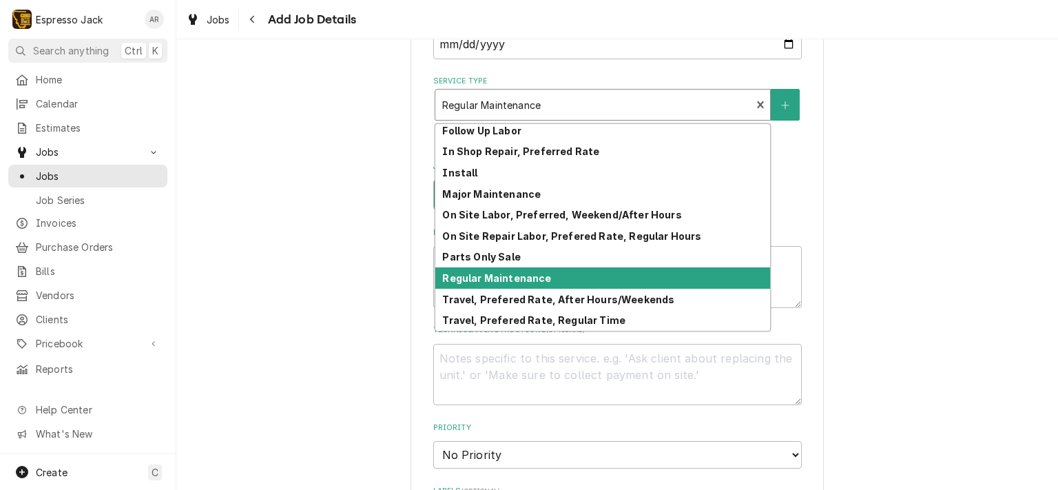
click at [516, 272] on strong "Regular Maintenance" at bounding box center [496, 278] width 109 height 12
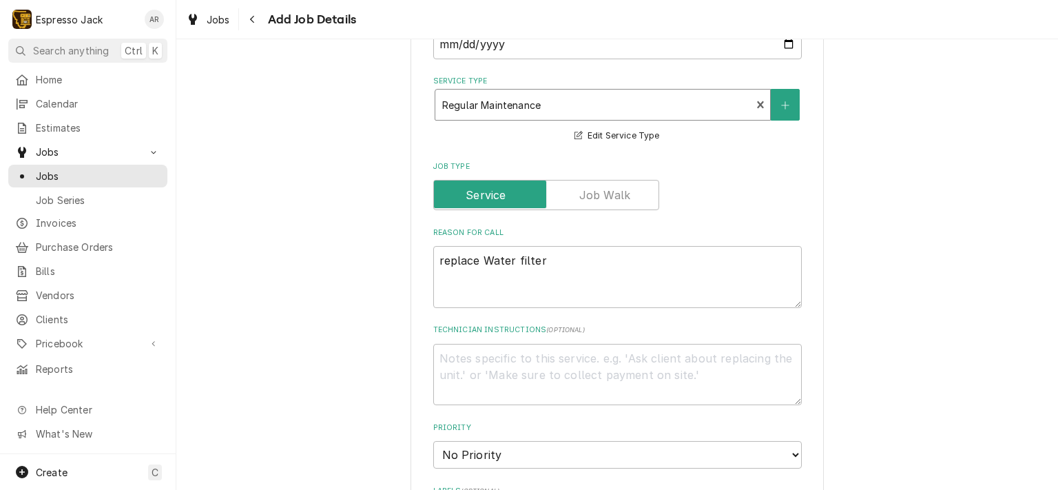
type textarea "x"
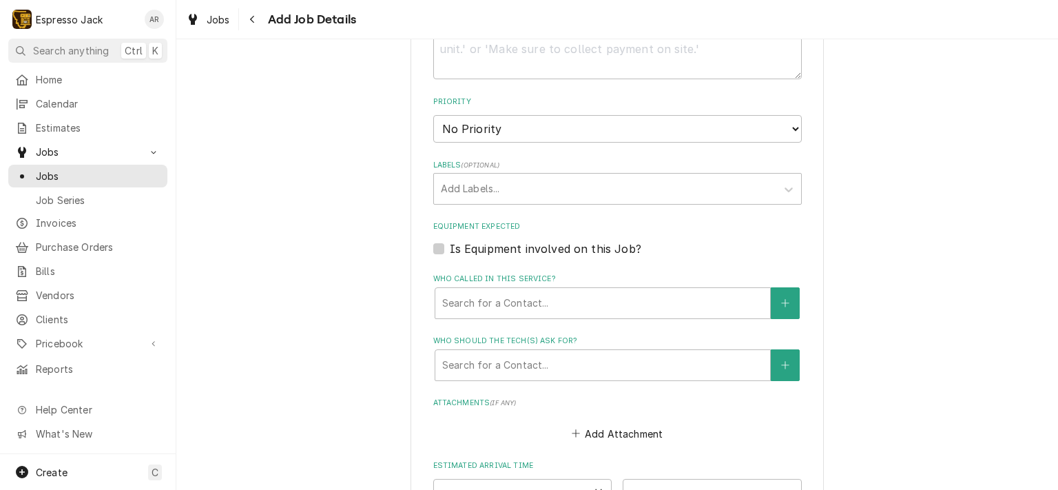
scroll to position [744, 0]
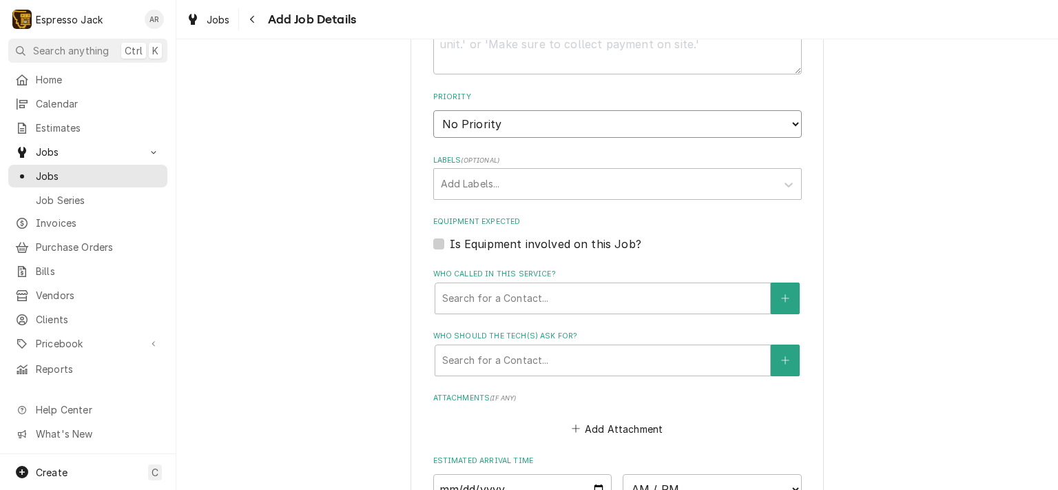
select select "3"
click at [433, 110] on select "No Priority Urgent High Medium Low" at bounding box center [617, 124] width 369 height 28
type textarea "x"
click at [450, 238] on label "Is Equipment involved on this Job?" at bounding box center [545, 244] width 191 height 17
click at [450, 238] on input "Equipment Expected" at bounding box center [634, 251] width 369 height 30
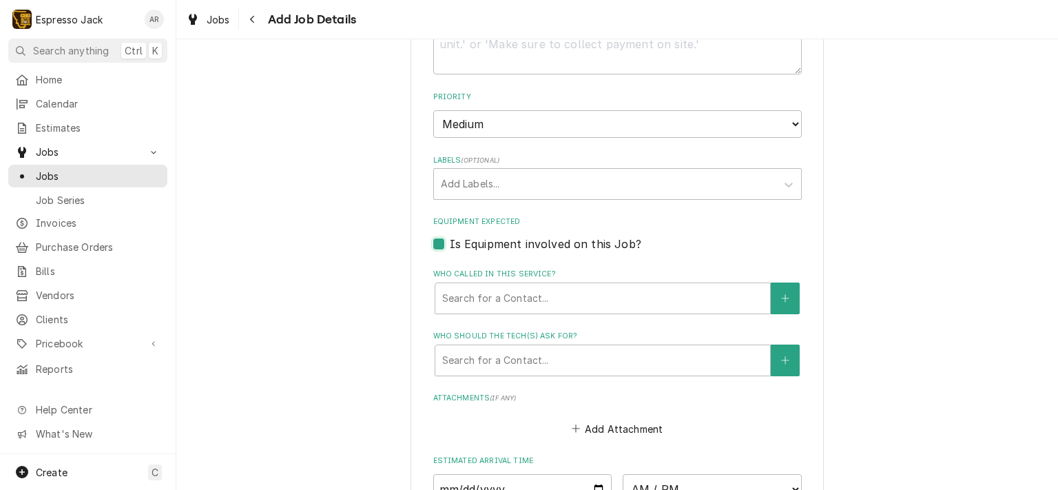
checkbox input "true"
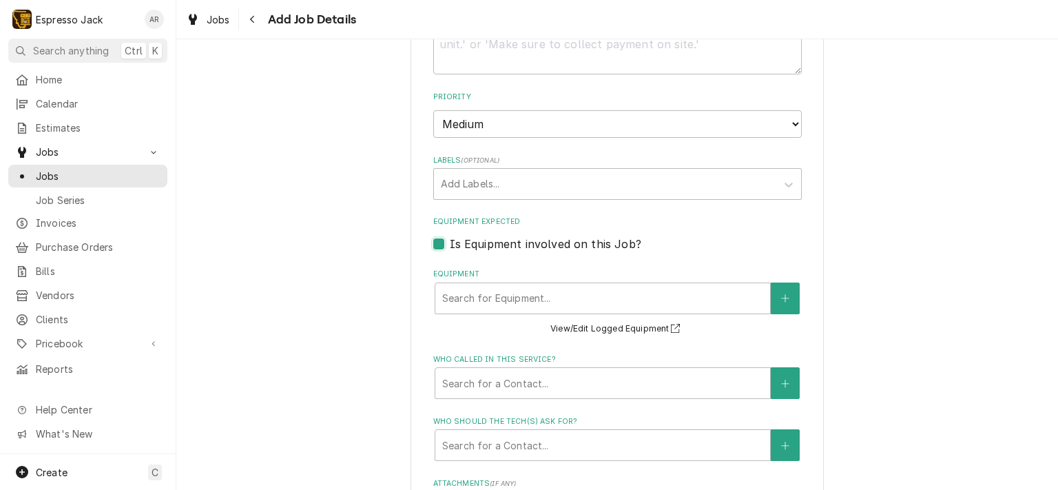
type textarea "x"
click at [562, 289] on div "Equipment" at bounding box center [602, 298] width 321 height 25
click at [450, 238] on label "Is Equipment involved on this Job?" at bounding box center [545, 244] width 191 height 17
click at [450, 238] on input "Equipment Expected" at bounding box center [634, 251] width 369 height 30
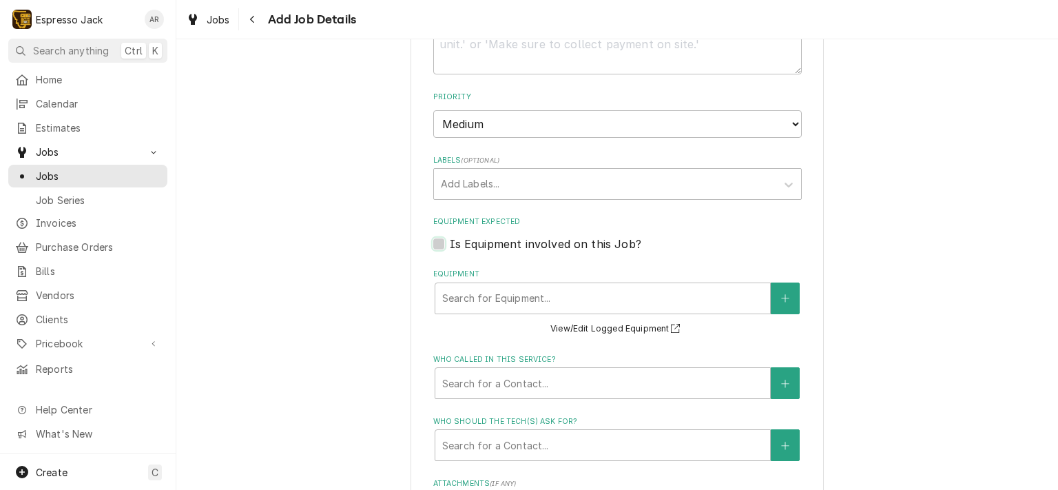
checkbox input "false"
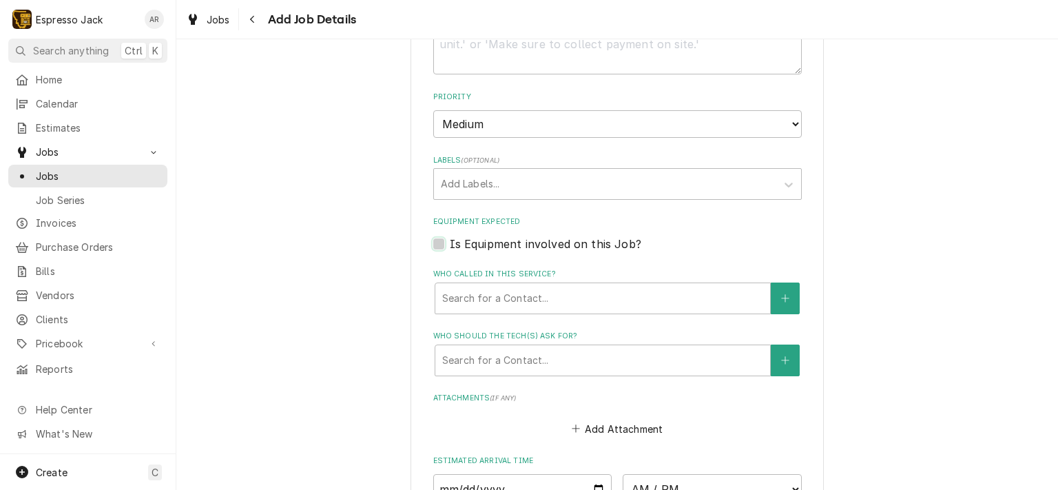
type textarea "x"
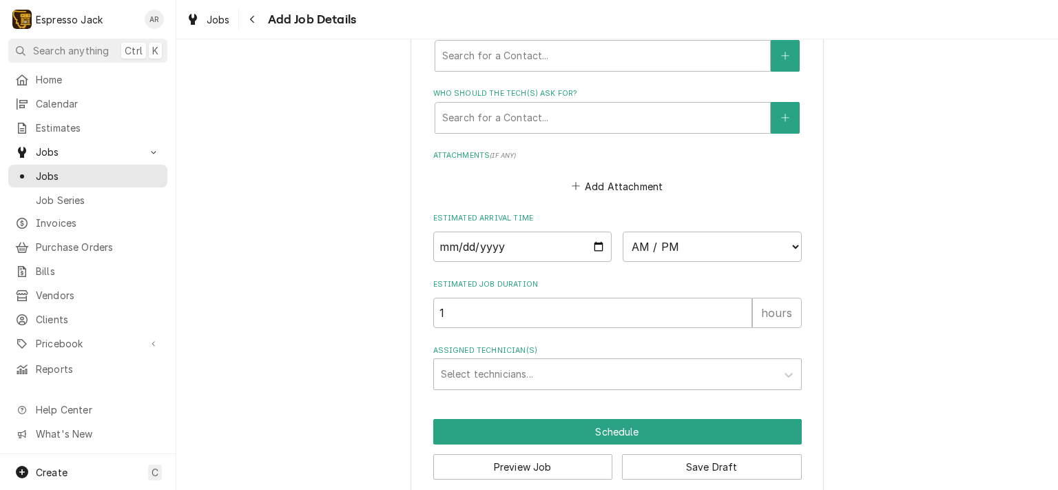
scroll to position [992, 0]
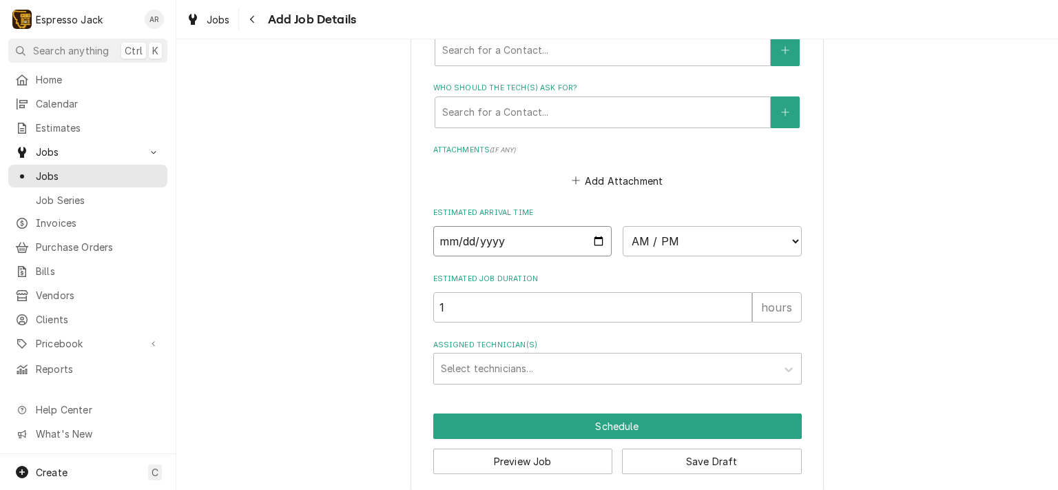
click at [591, 238] on input "Date" at bounding box center [522, 241] width 179 height 30
type input "[DATE]"
type textarea "x"
select select "14:00:00"
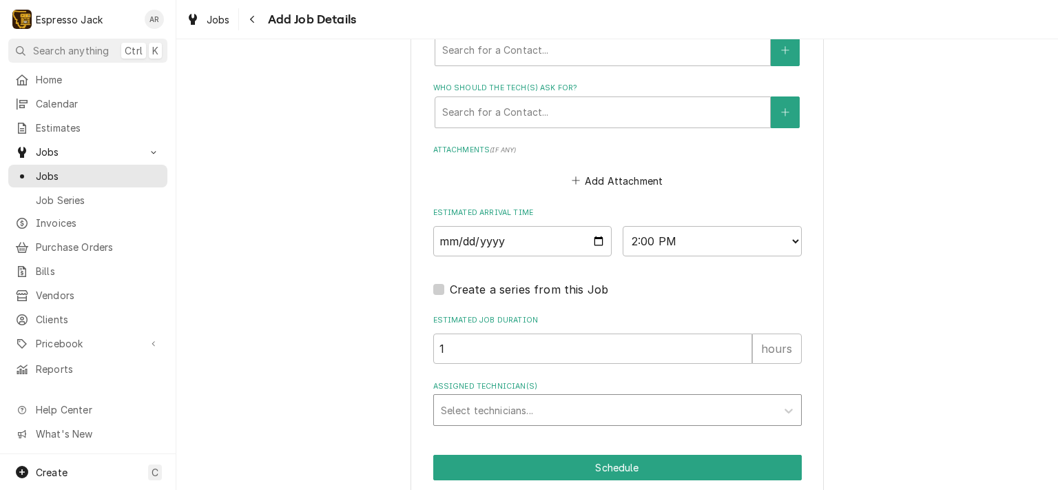
click at [472, 404] on div "Assigned Technician(s)" at bounding box center [605, 409] width 329 height 25
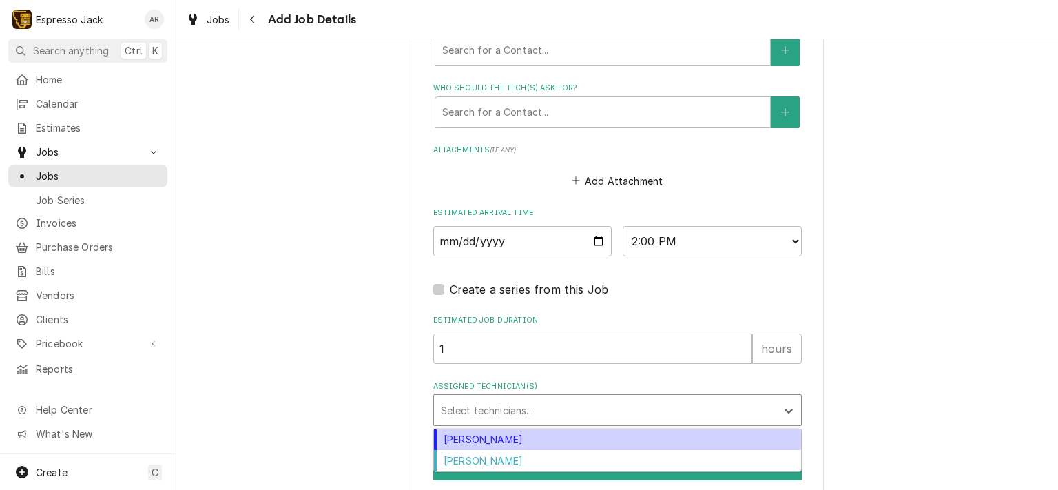
click at [483, 435] on div "[PERSON_NAME]" at bounding box center [617, 439] width 367 height 21
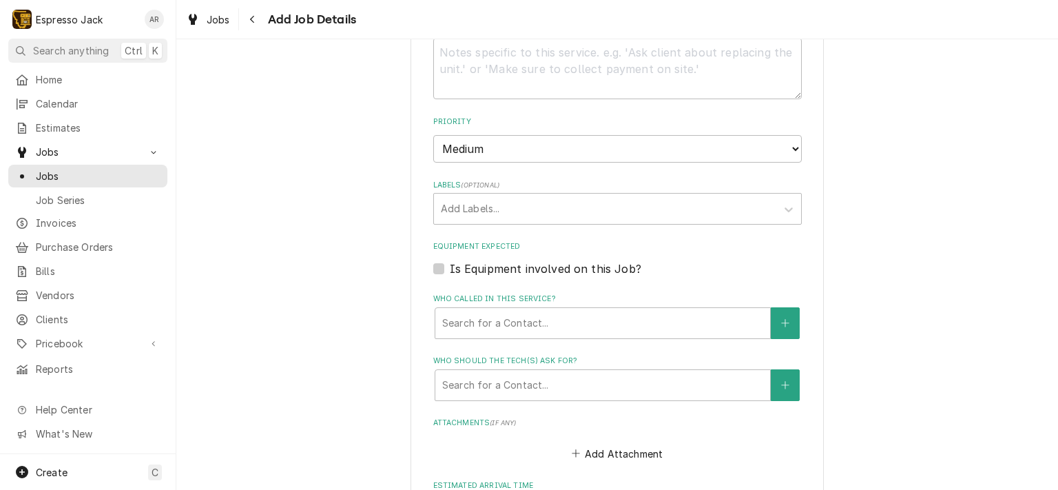
scroll to position [1042, 0]
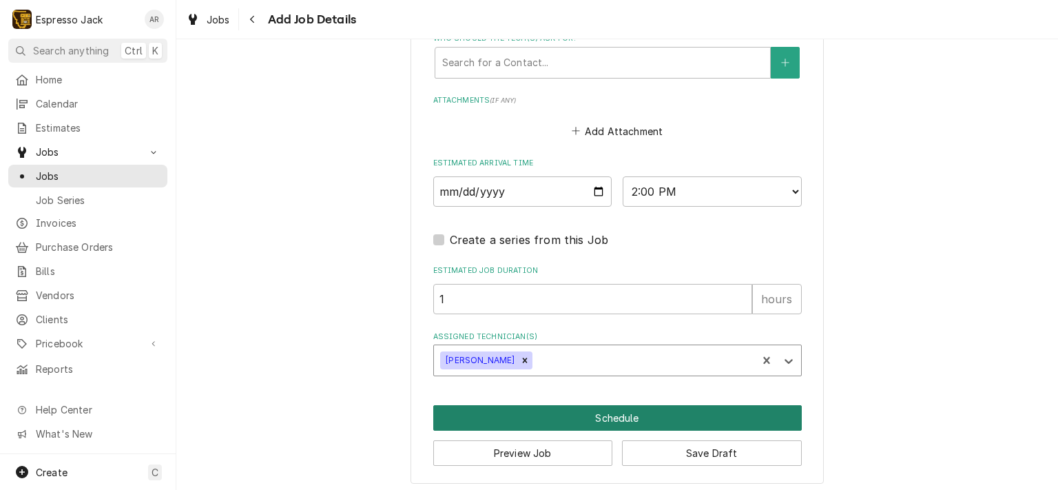
click at [515, 415] on button "Schedule" at bounding box center [617, 417] width 369 height 25
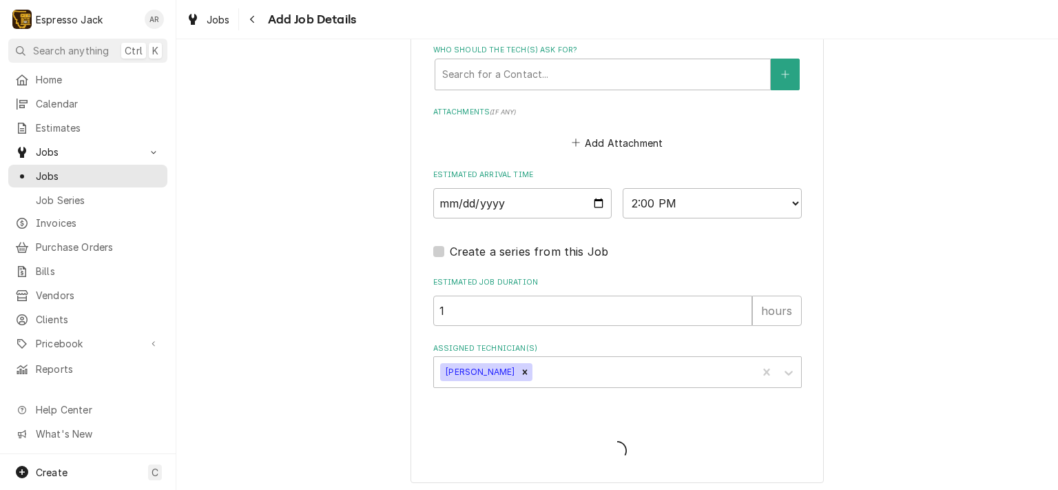
type textarea "x"
